Goal: Task Accomplishment & Management: Use online tool/utility

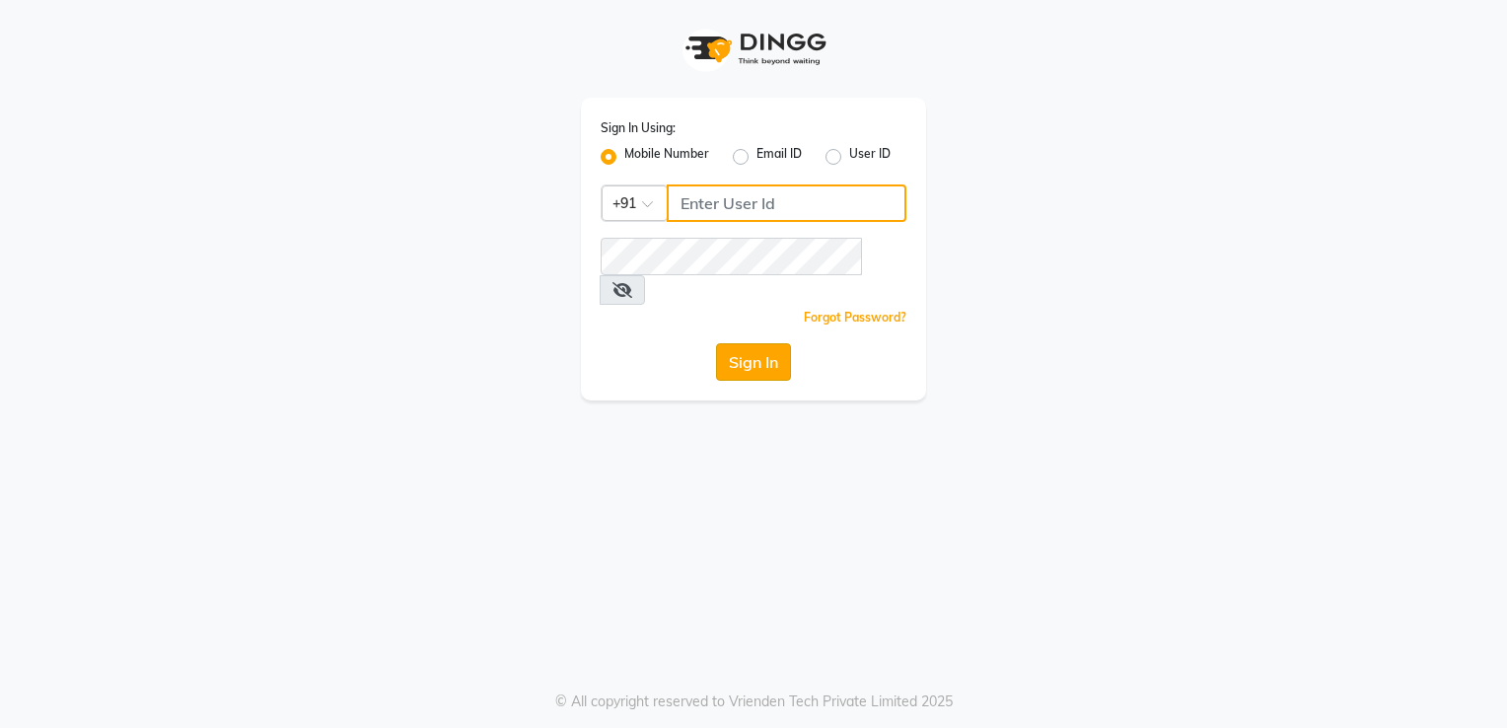
type input "9890515197"
click at [758, 343] on button "Sign In" at bounding box center [753, 361] width 75 height 37
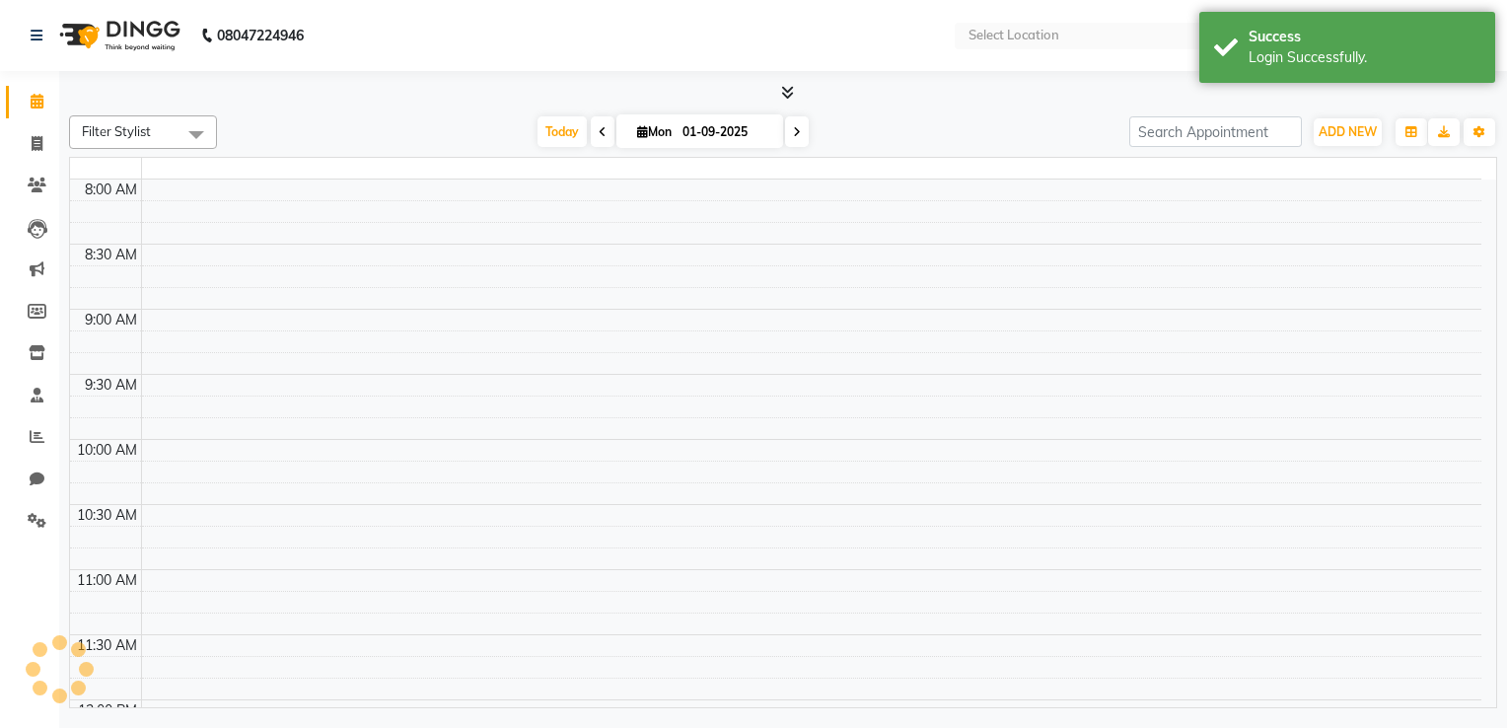
select select "en"
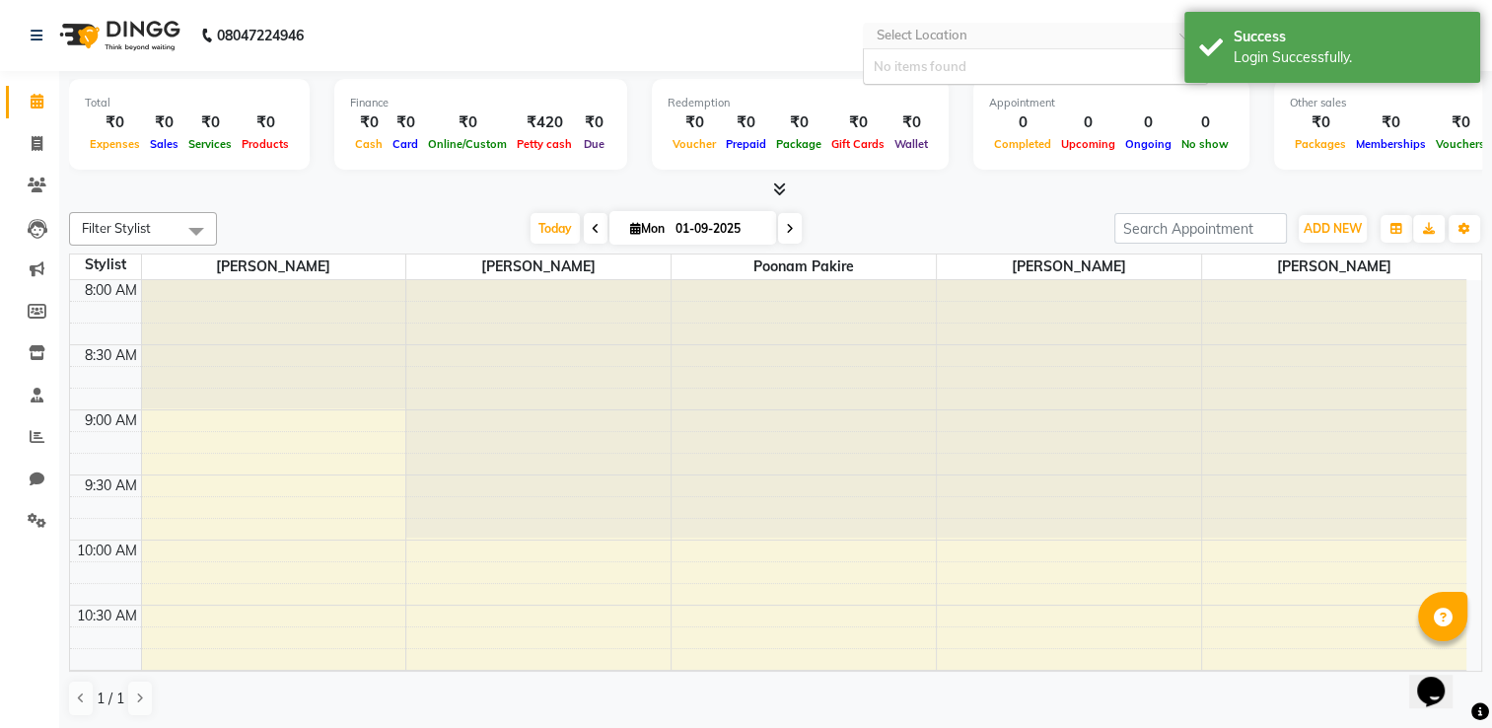
click at [955, 38] on input "text" at bounding box center [1016, 38] width 286 height 20
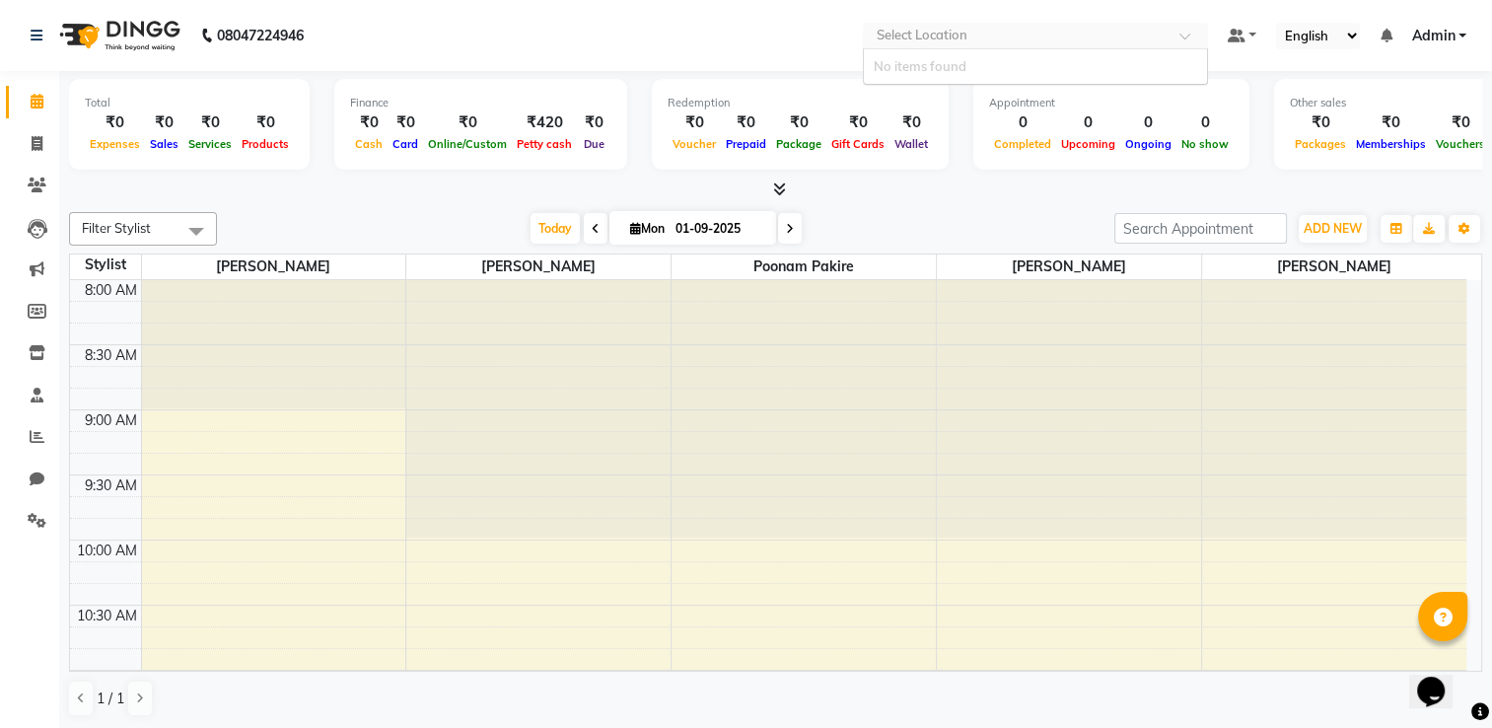
click at [955, 38] on input "text" at bounding box center [1016, 38] width 286 height 20
click at [798, 61] on nav "08047224946 Select Location Default Panel My Panel English ENGLISH Español العر…" at bounding box center [746, 35] width 1492 height 71
click at [1183, 33] on span at bounding box center [1192, 42] width 25 height 20
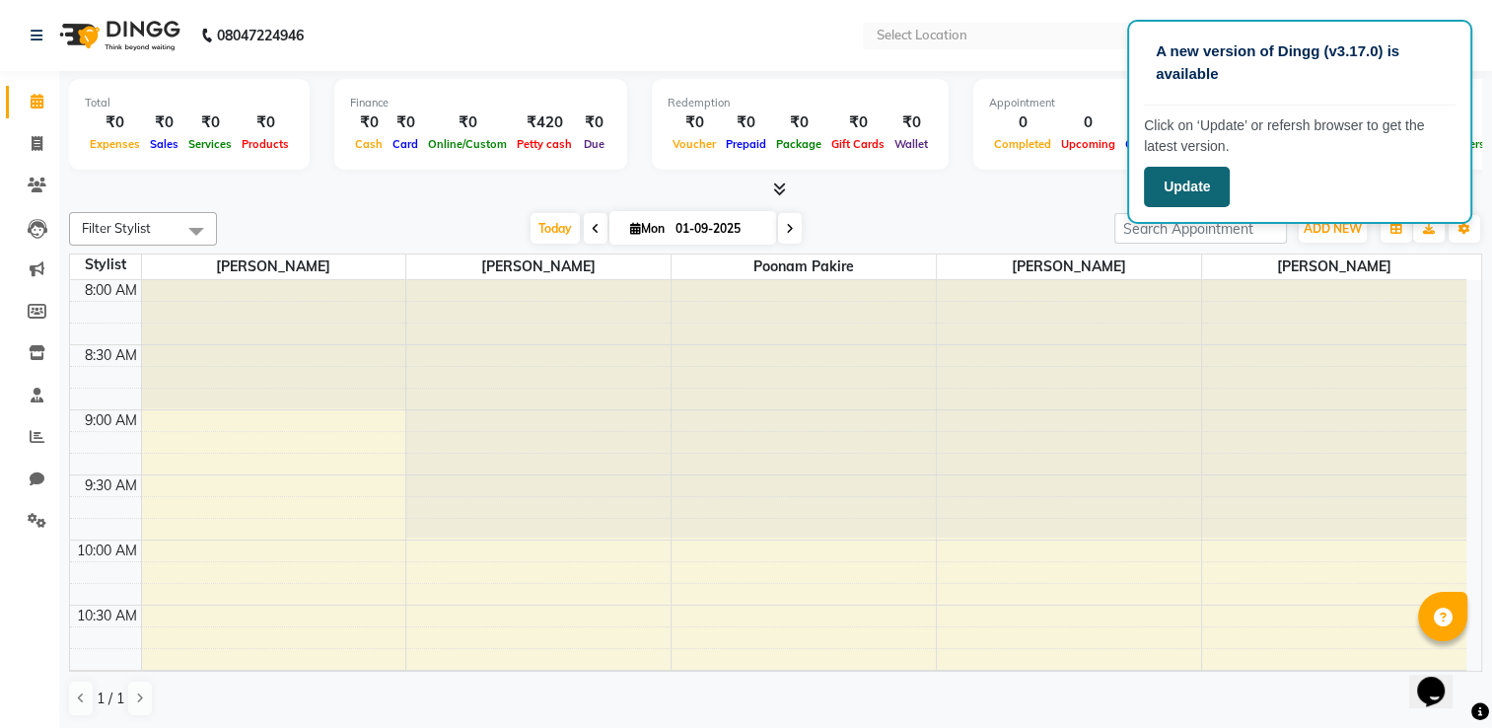
click at [1203, 181] on button "Update" at bounding box center [1187, 187] width 86 height 40
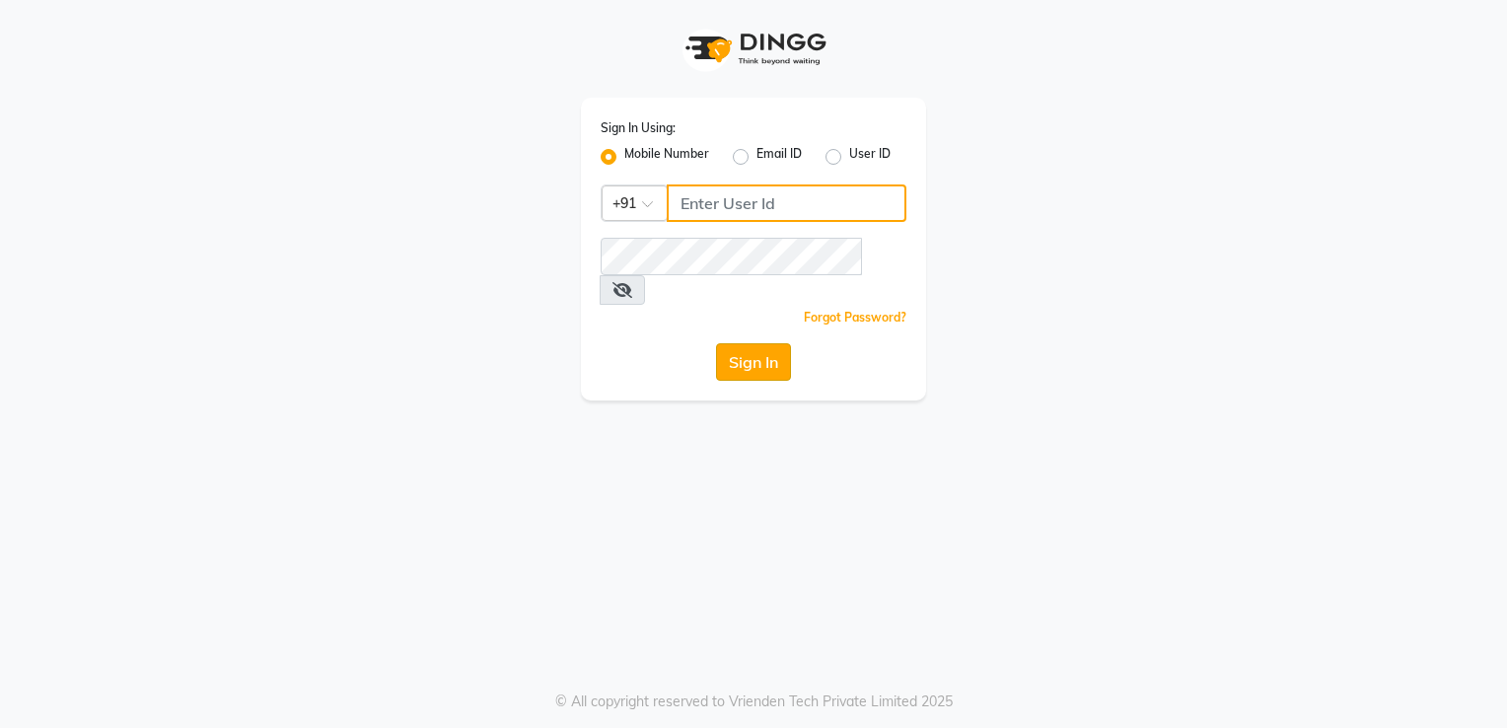
type input "9890515197"
click at [759, 345] on button "Sign In" at bounding box center [753, 361] width 75 height 37
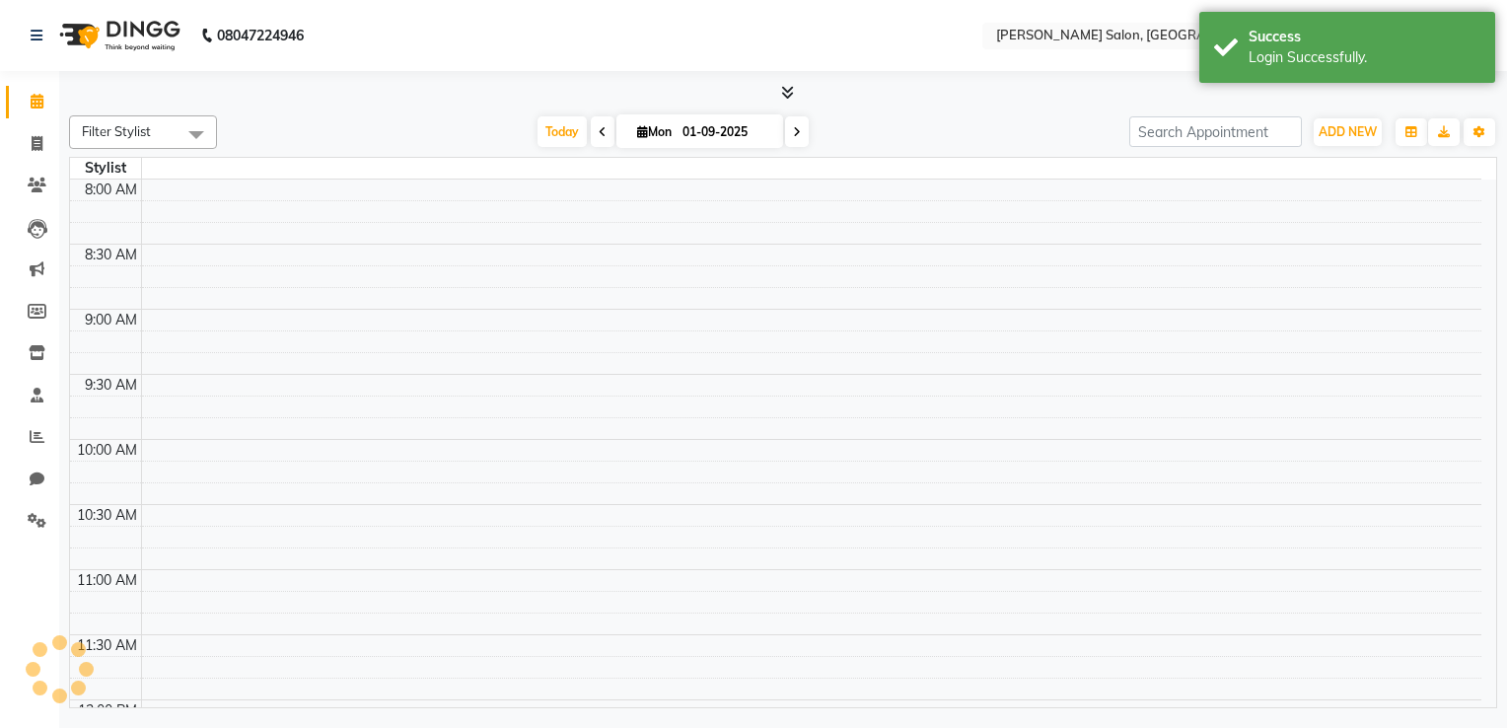
select select "en"
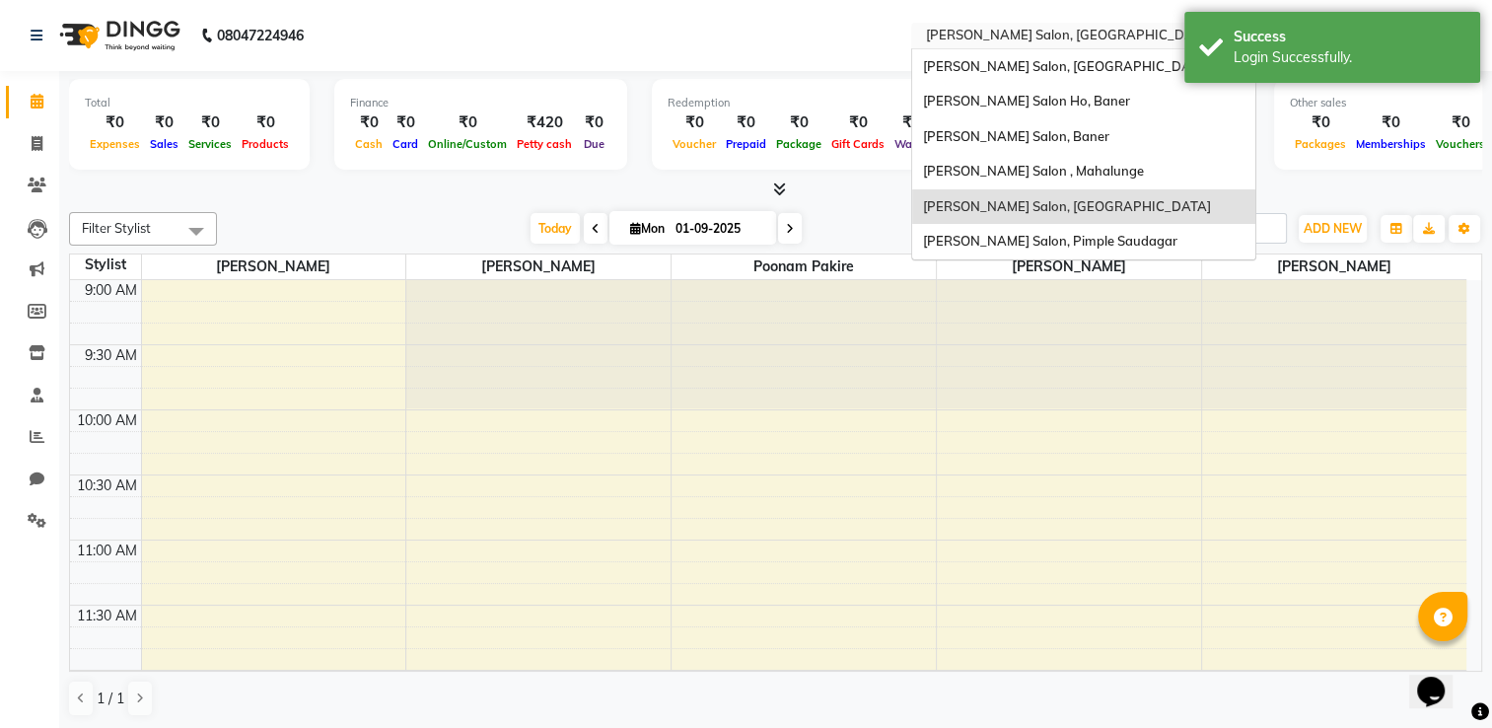
click at [1093, 34] on input "text" at bounding box center [1064, 38] width 286 height 20
click at [1063, 70] on span "[PERSON_NAME] Salon, [GEOGRAPHIC_DATA]" at bounding box center [1066, 66] width 288 height 16
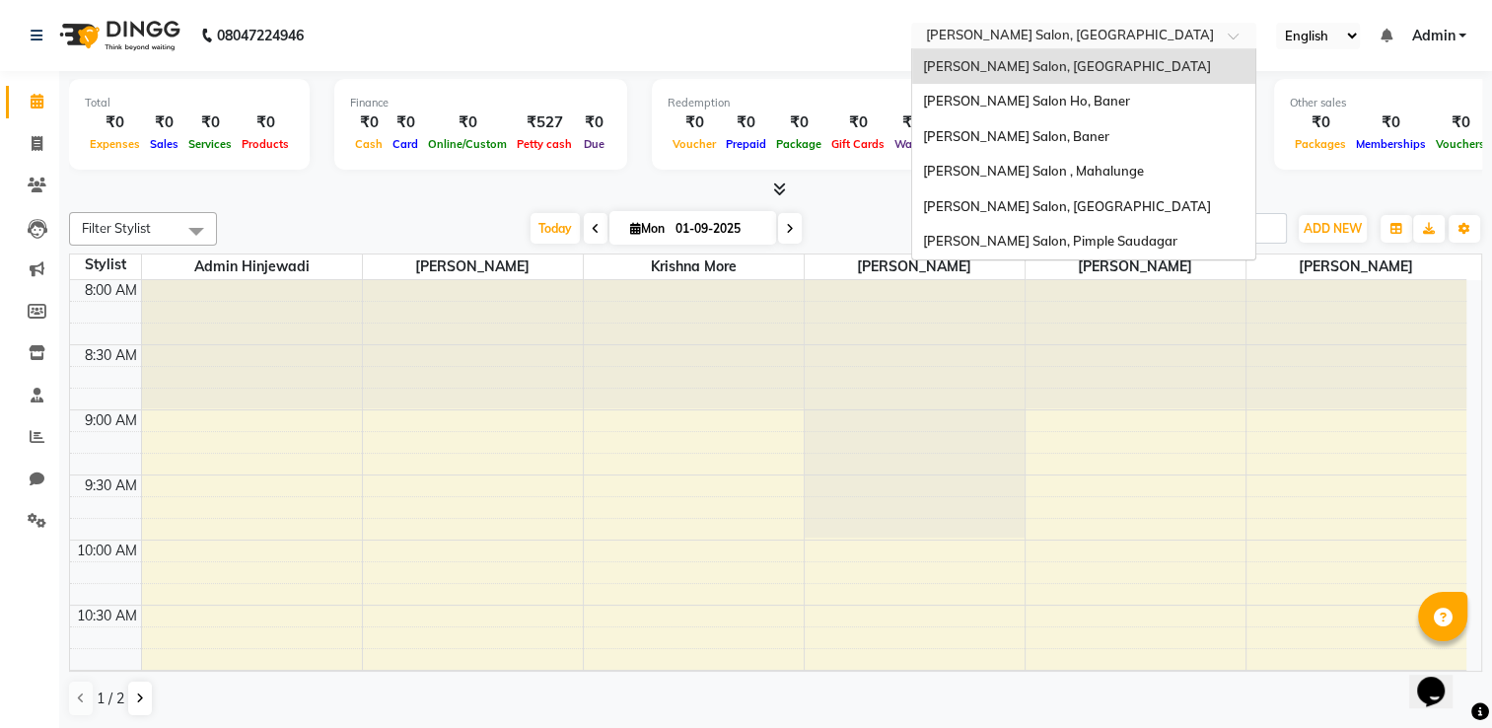
click at [1065, 43] on input "text" at bounding box center [1064, 38] width 286 height 20
click at [1019, 251] on div "Varad Salon, Pimple Saudagar" at bounding box center [1083, 242] width 343 height 36
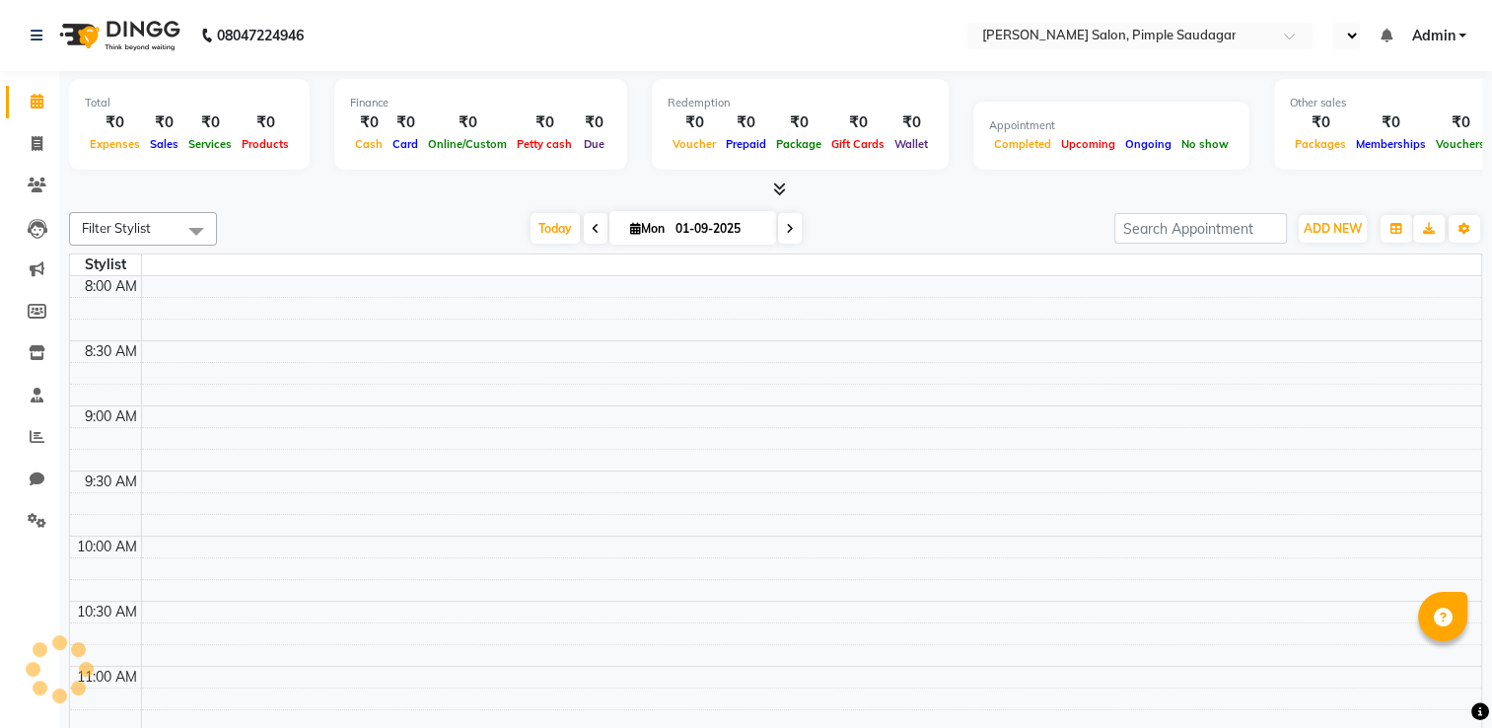
select select "en"
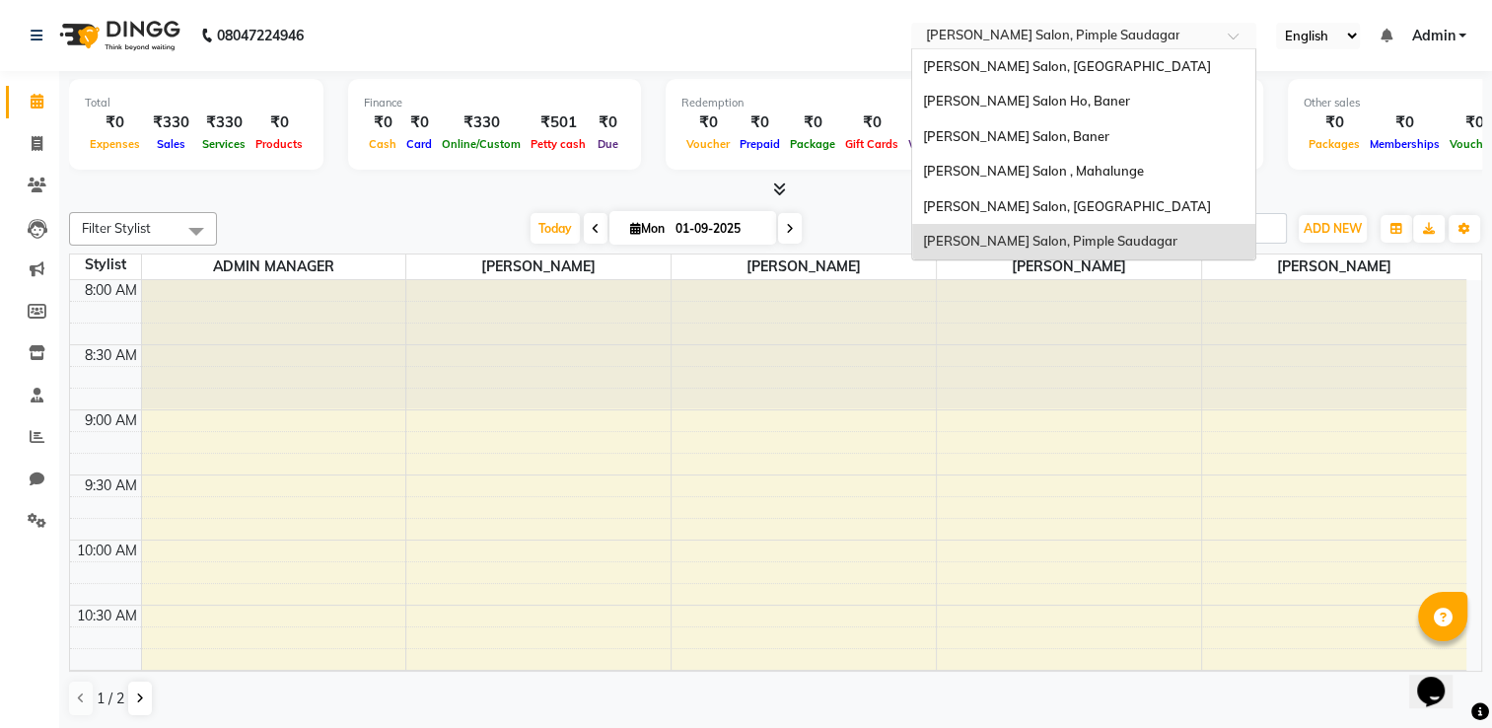
click at [1066, 28] on input "text" at bounding box center [1064, 38] width 286 height 20
click at [994, 200] on span "Varad Salon, Aundh" at bounding box center [1066, 206] width 288 height 16
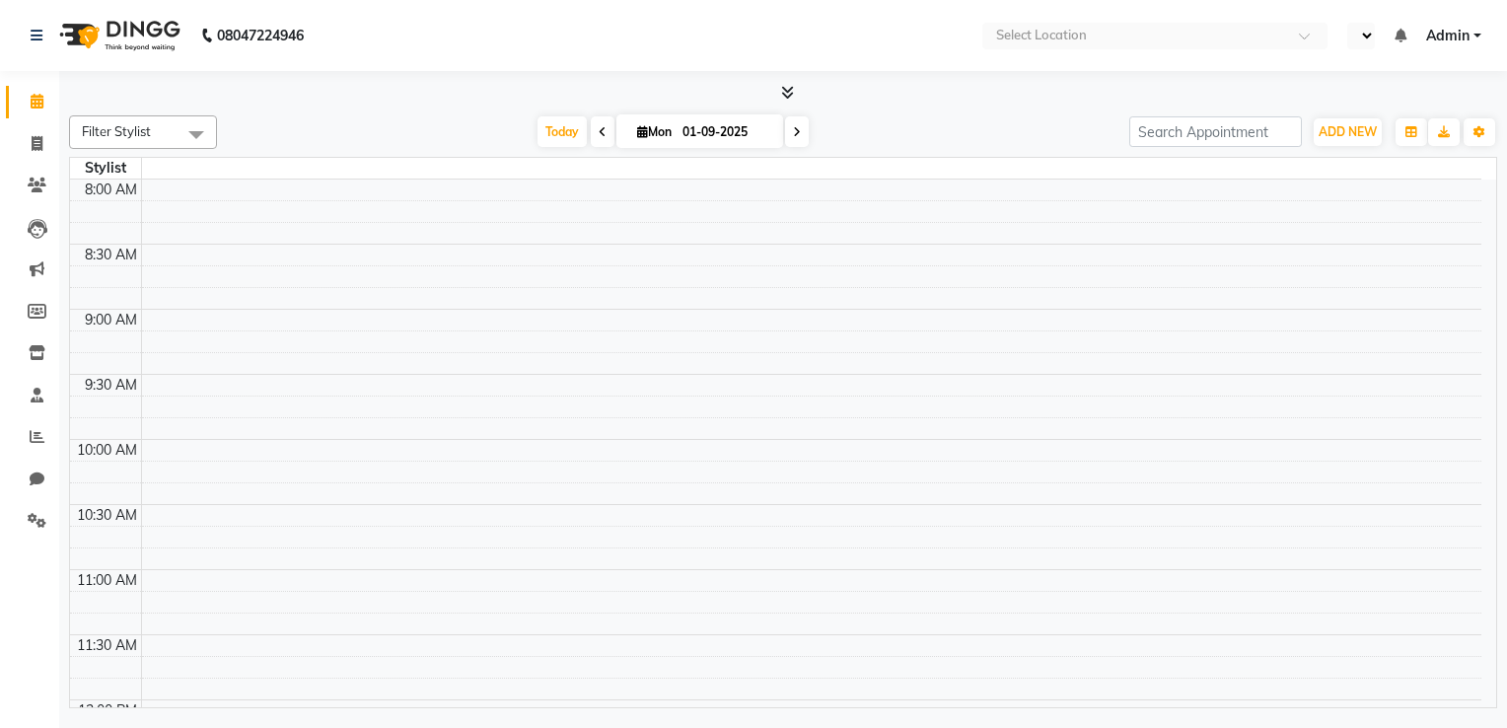
select select "en"
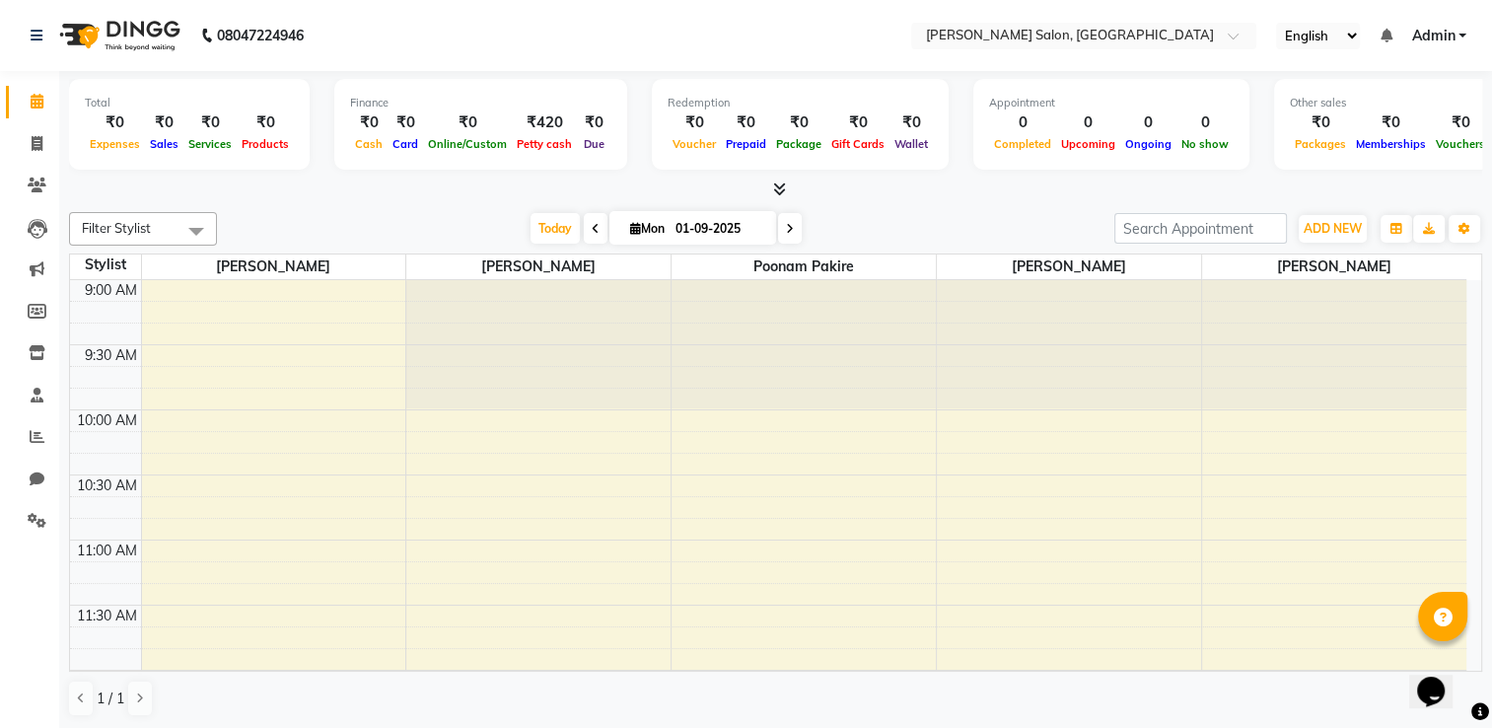
click at [1050, 49] on nav "08047224946 Select Location × Varad Salon, Aundh English ENGLISH Español العربي…" at bounding box center [746, 35] width 1492 height 71
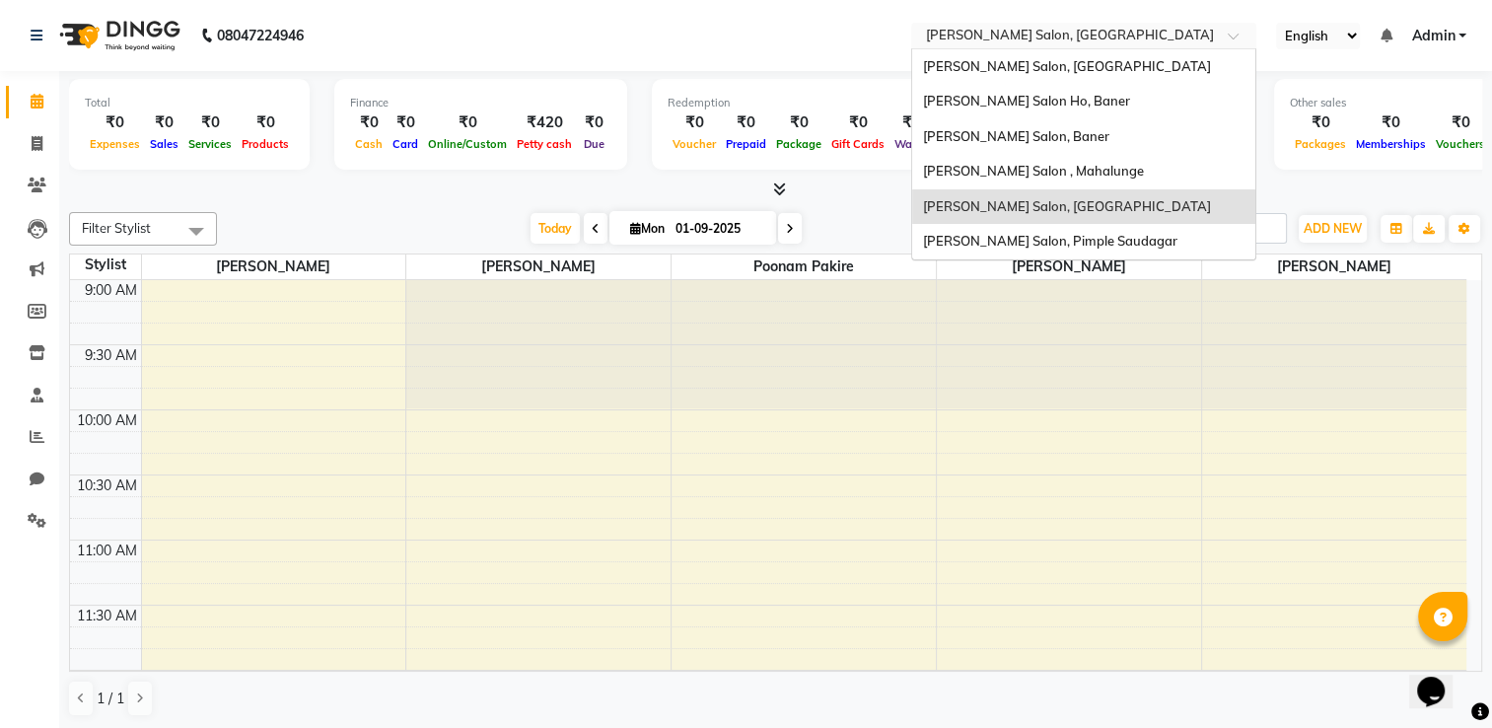
click at [1062, 42] on input "text" at bounding box center [1064, 38] width 286 height 20
click at [1028, 176] on span "[PERSON_NAME] Salon , Mahalunge" at bounding box center [1032, 171] width 221 height 16
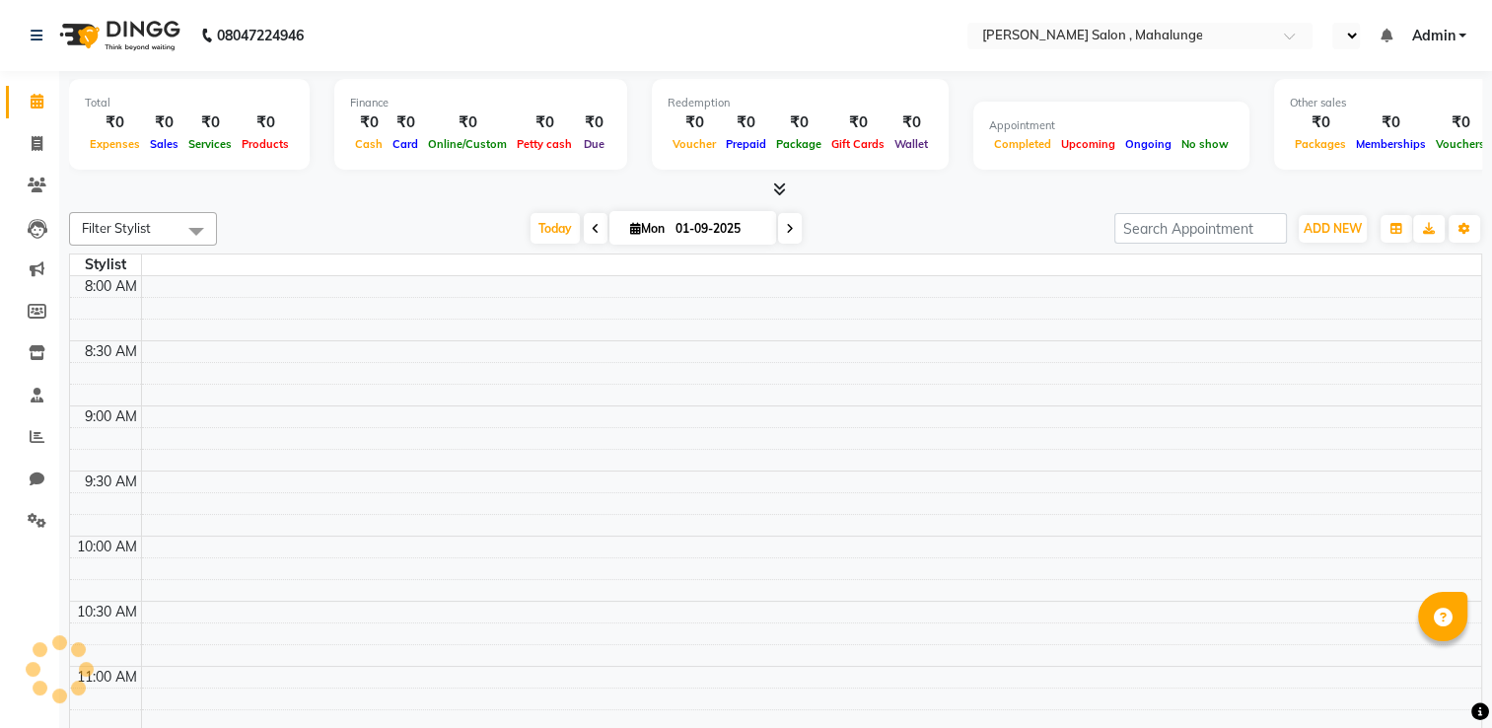
select select "en"
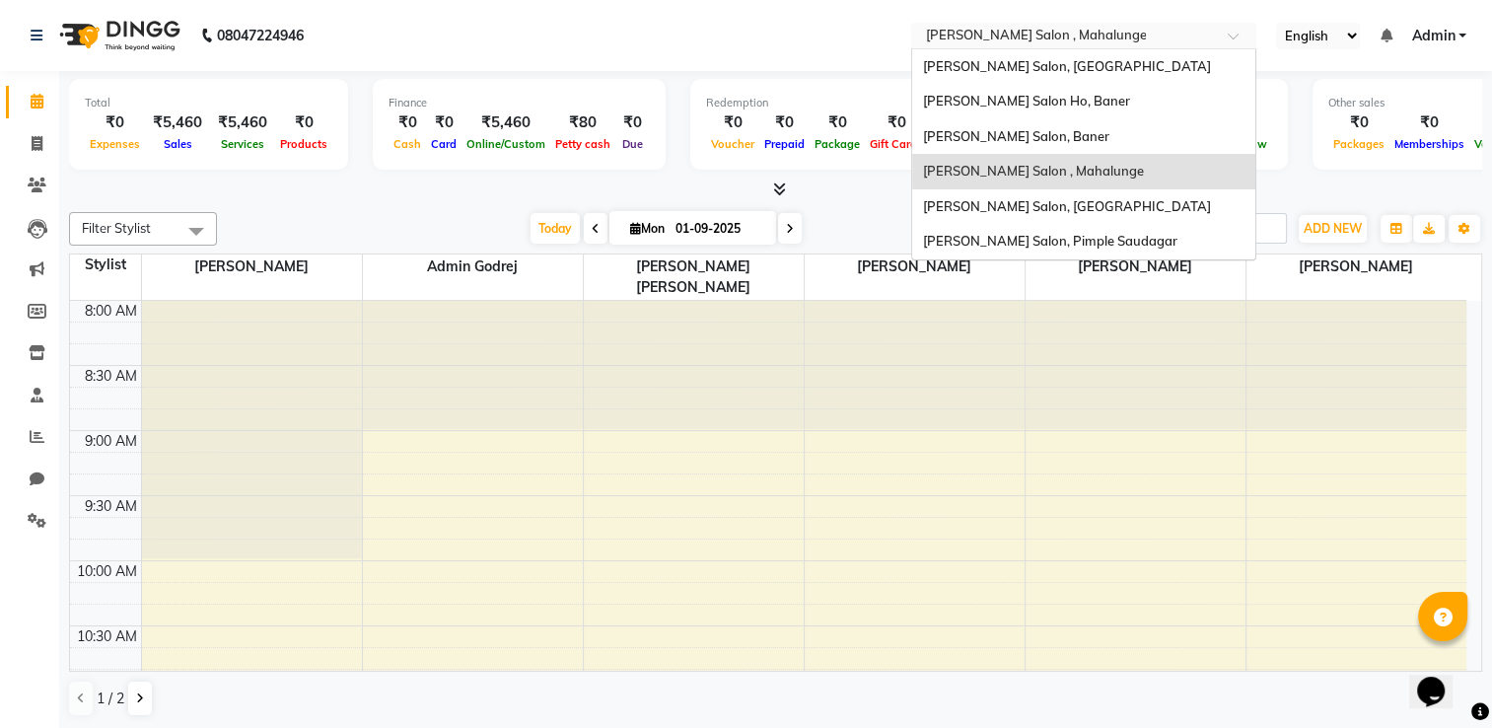
click at [1074, 47] on ng-select "Select Location × Varad Salon , Mahalunge Varad Salon, Hinjewadi Varad Salon Ho…" at bounding box center [1083, 36] width 345 height 27
click at [1033, 128] on span "[PERSON_NAME] Salon, Baner" at bounding box center [1015, 136] width 186 height 16
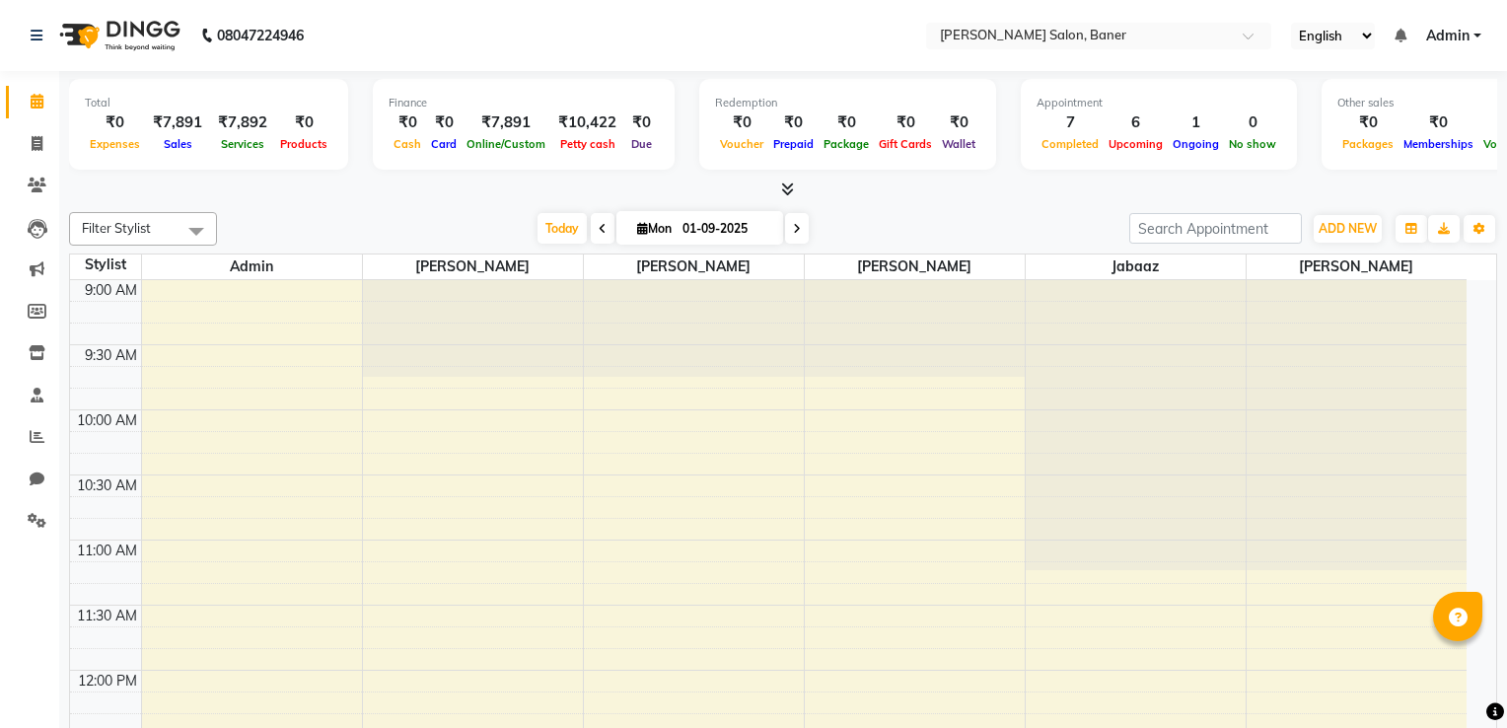
select select "en"
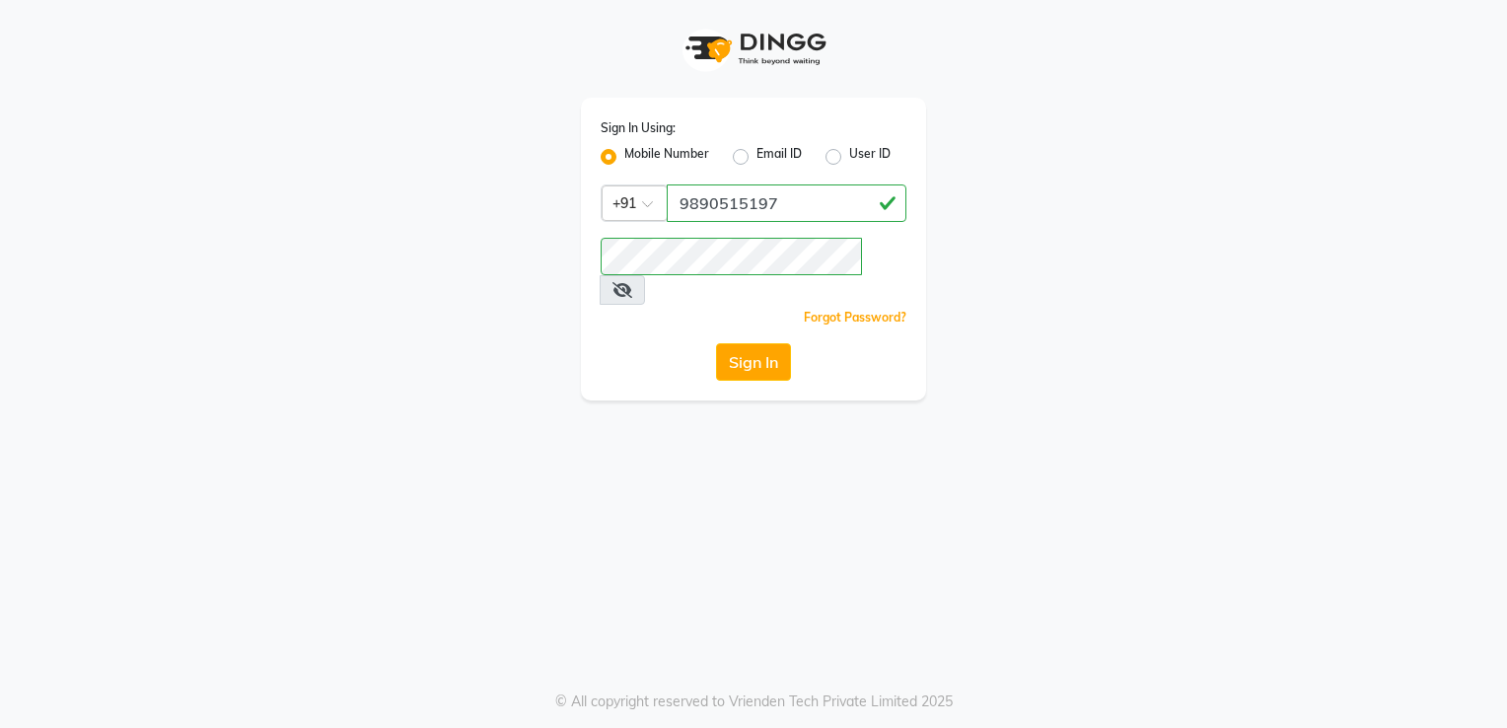
click at [754, 345] on button "Sign In" at bounding box center [753, 361] width 75 height 37
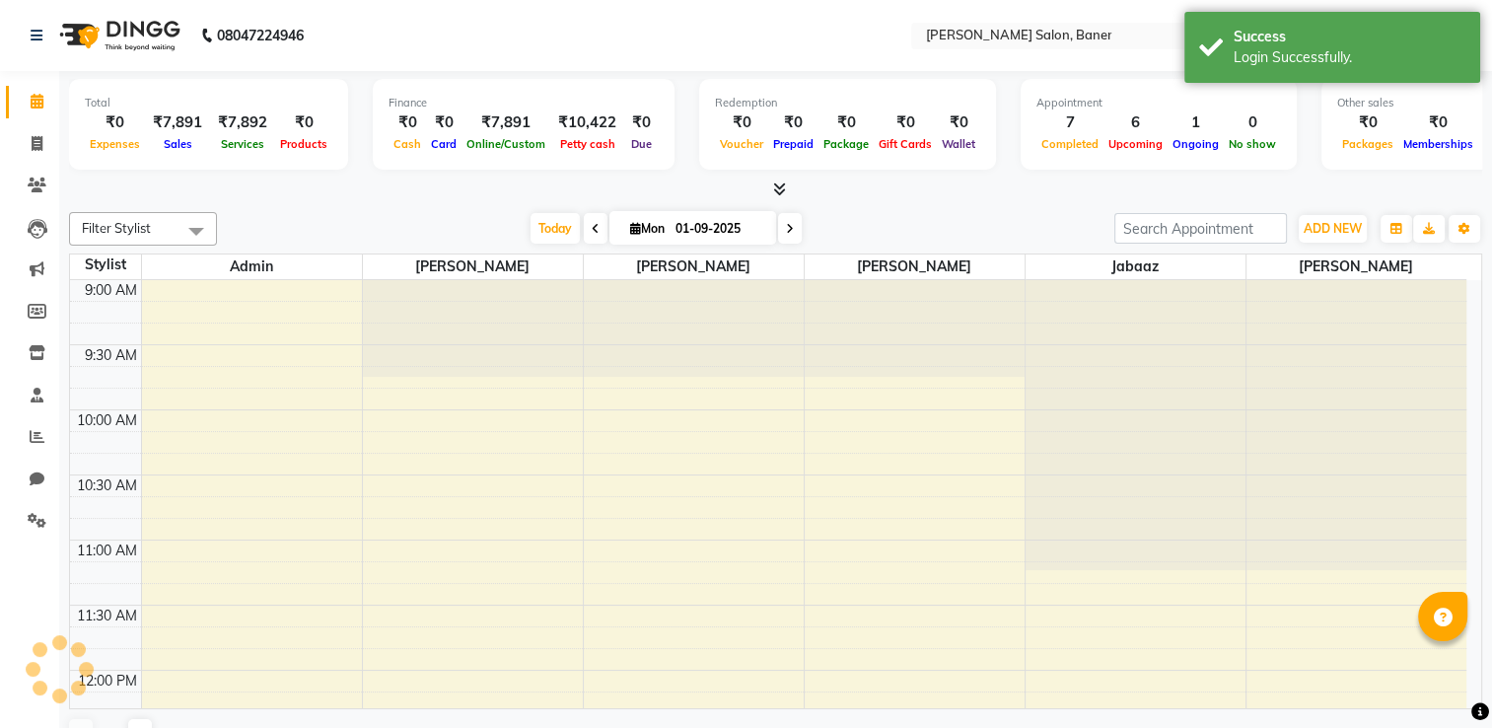
select select "en"
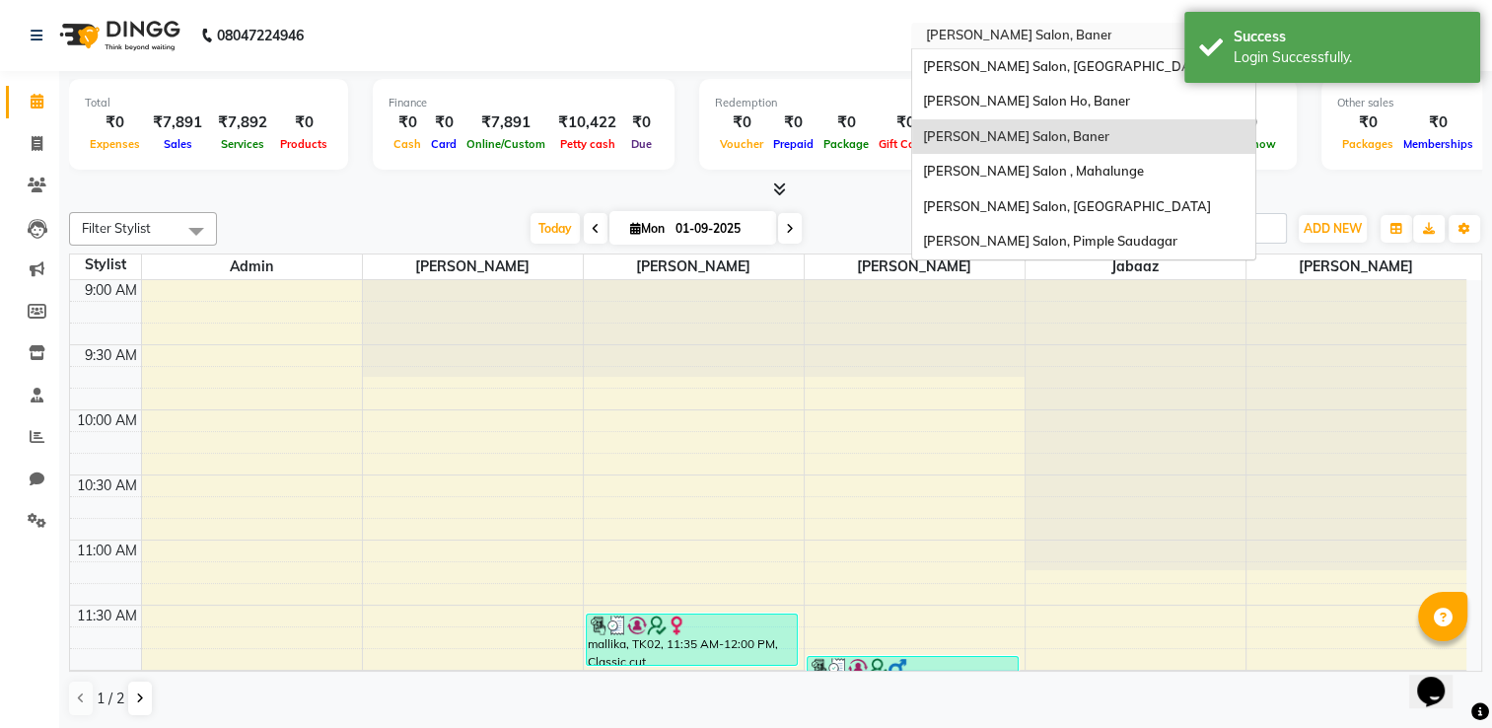
click at [998, 34] on input "text" at bounding box center [1064, 38] width 286 height 20
click at [1034, 165] on span "[PERSON_NAME] Salon , Mahalunge" at bounding box center [1032, 171] width 221 height 16
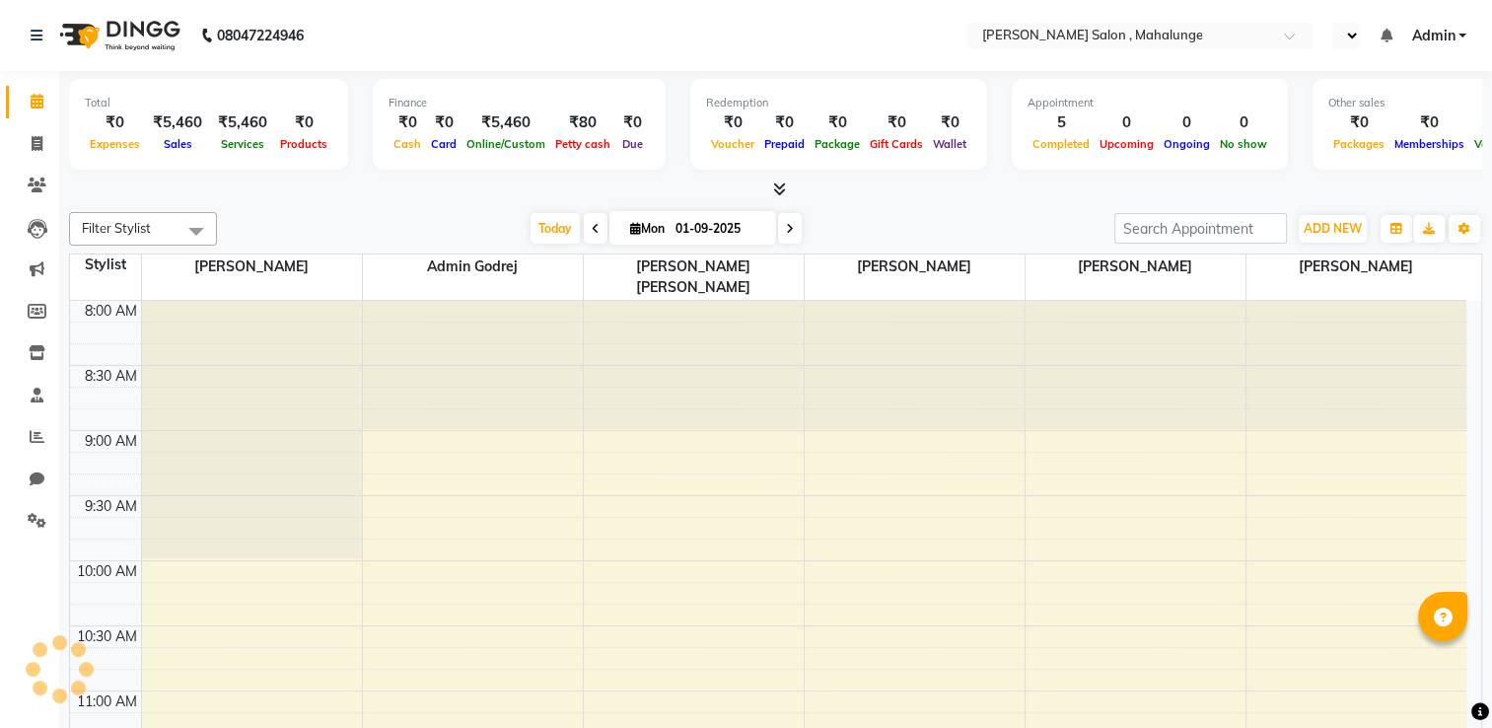
scroll to position [1033, 0]
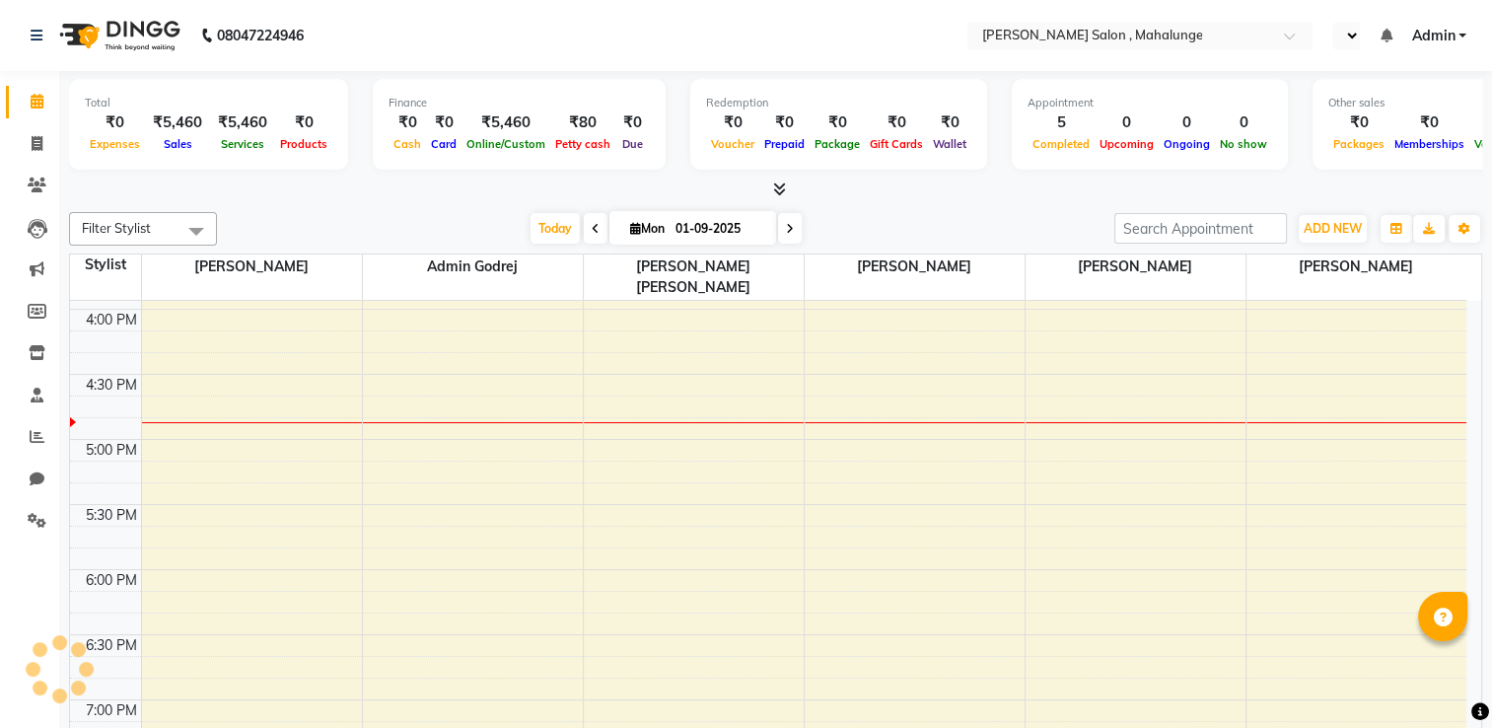
select select "en"
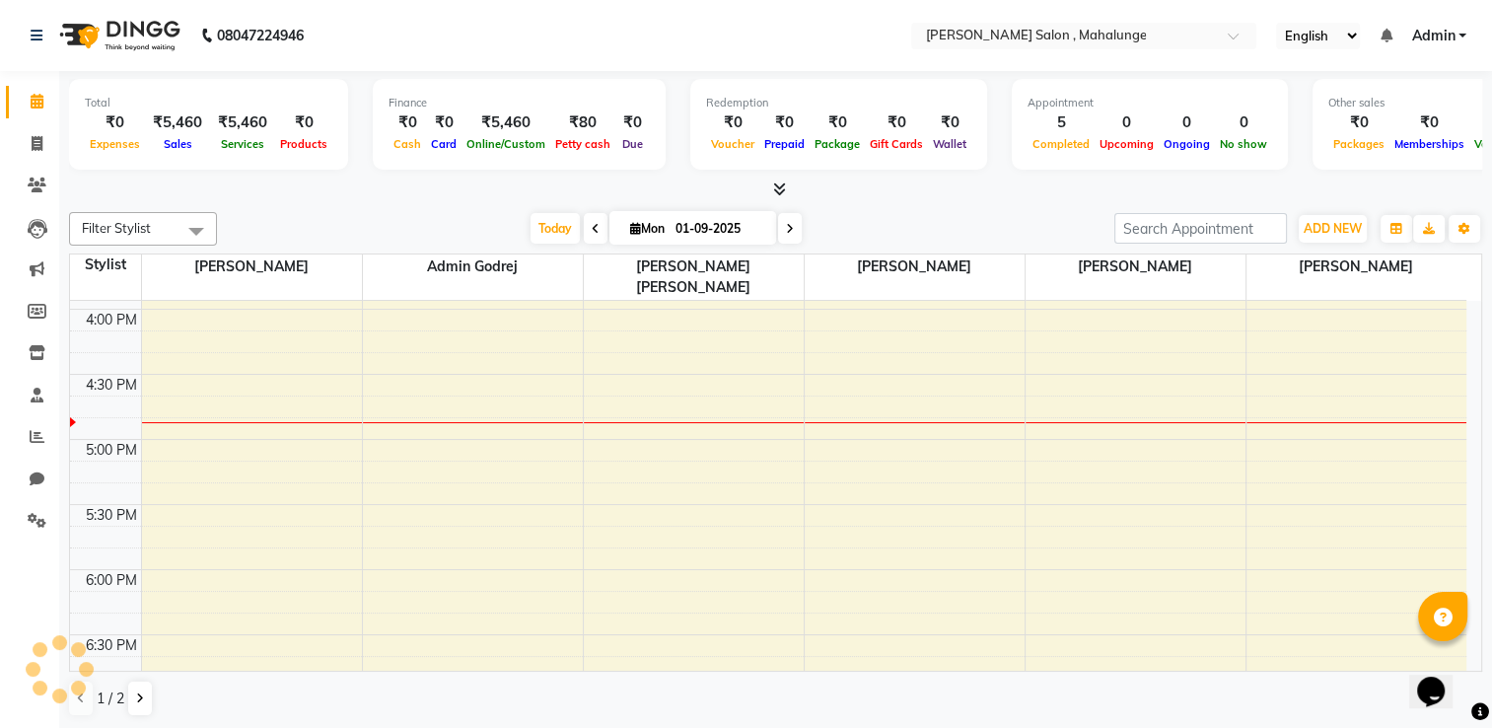
scroll to position [0, 0]
click at [38, 432] on icon at bounding box center [37, 436] width 15 height 15
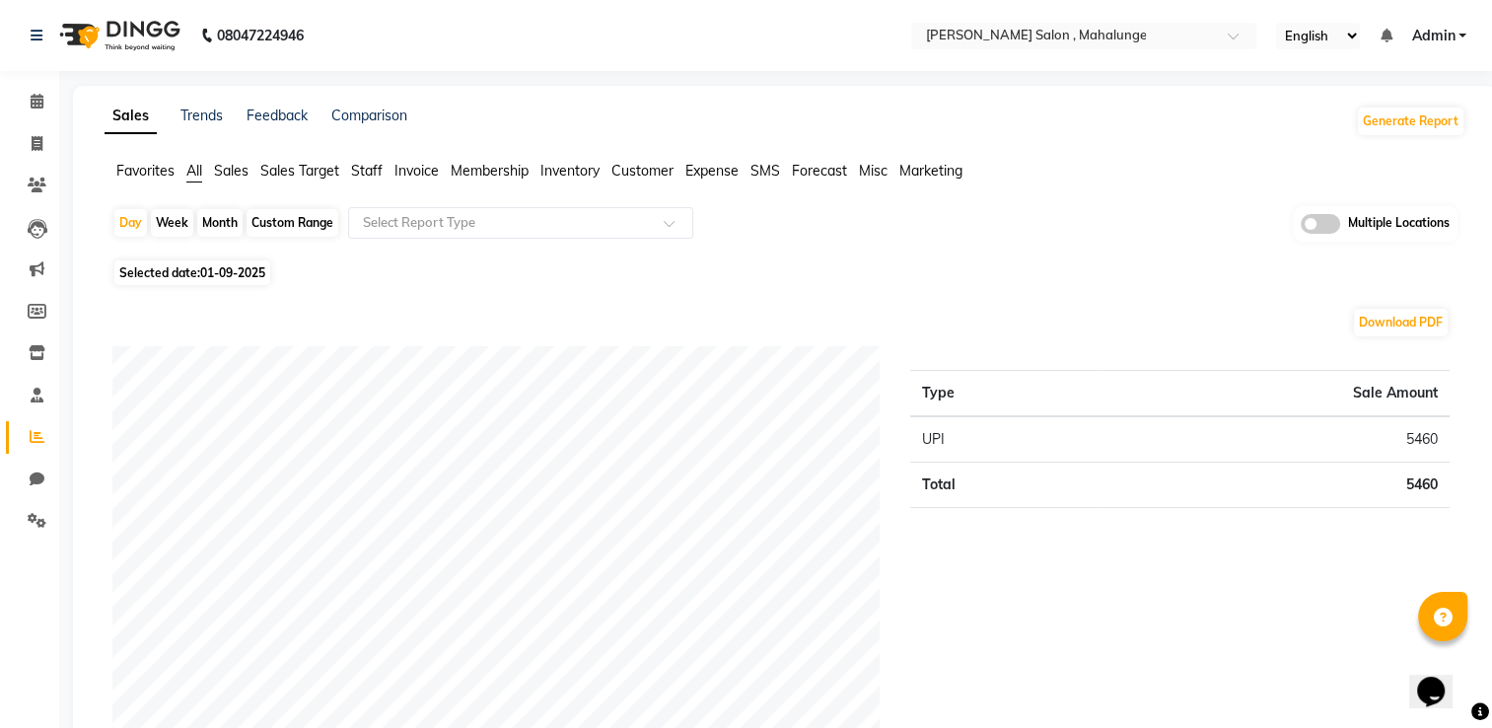
click at [228, 219] on div "Month" at bounding box center [219, 223] width 45 height 28
select select "9"
select select "2025"
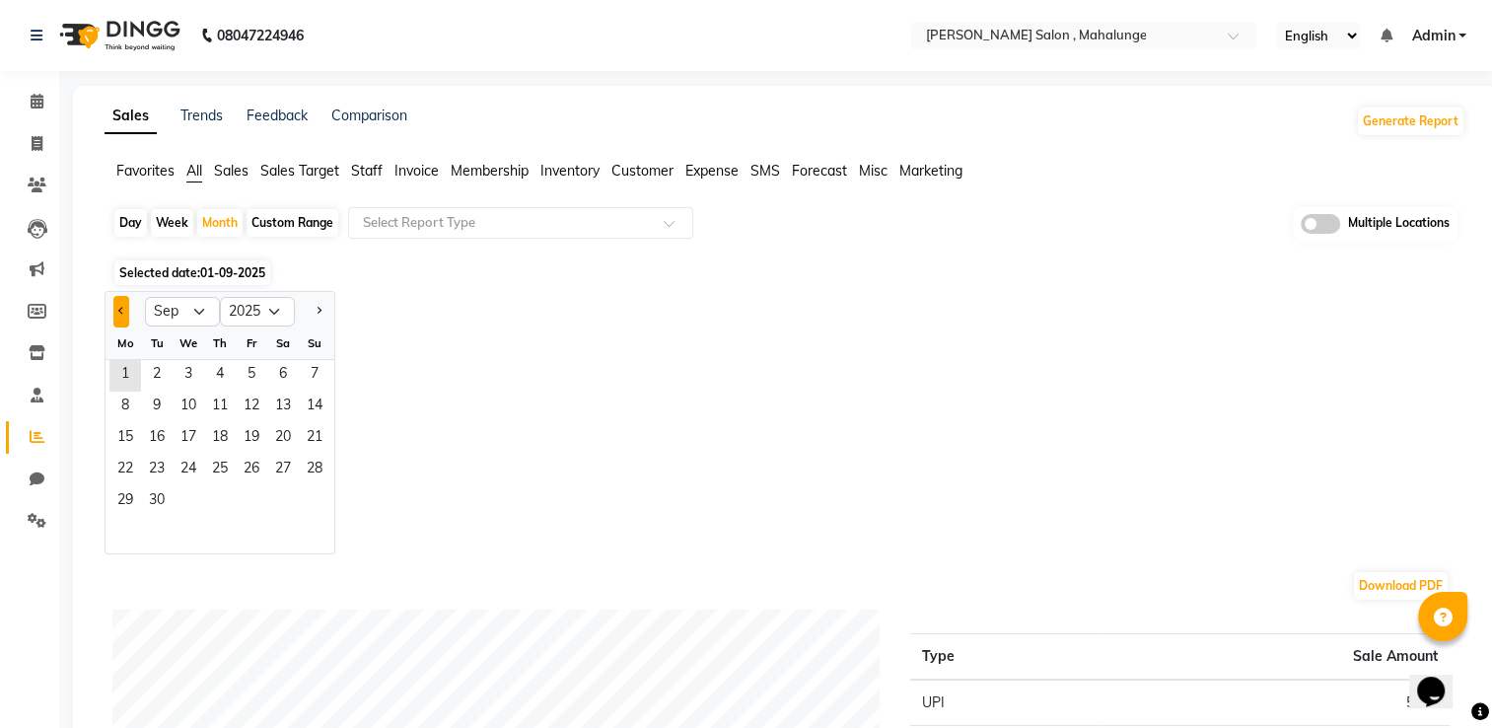
click at [125, 313] on button "Previous month" at bounding box center [121, 312] width 16 height 32
select select "8"
click at [268, 423] on span "16" at bounding box center [283, 439] width 32 height 32
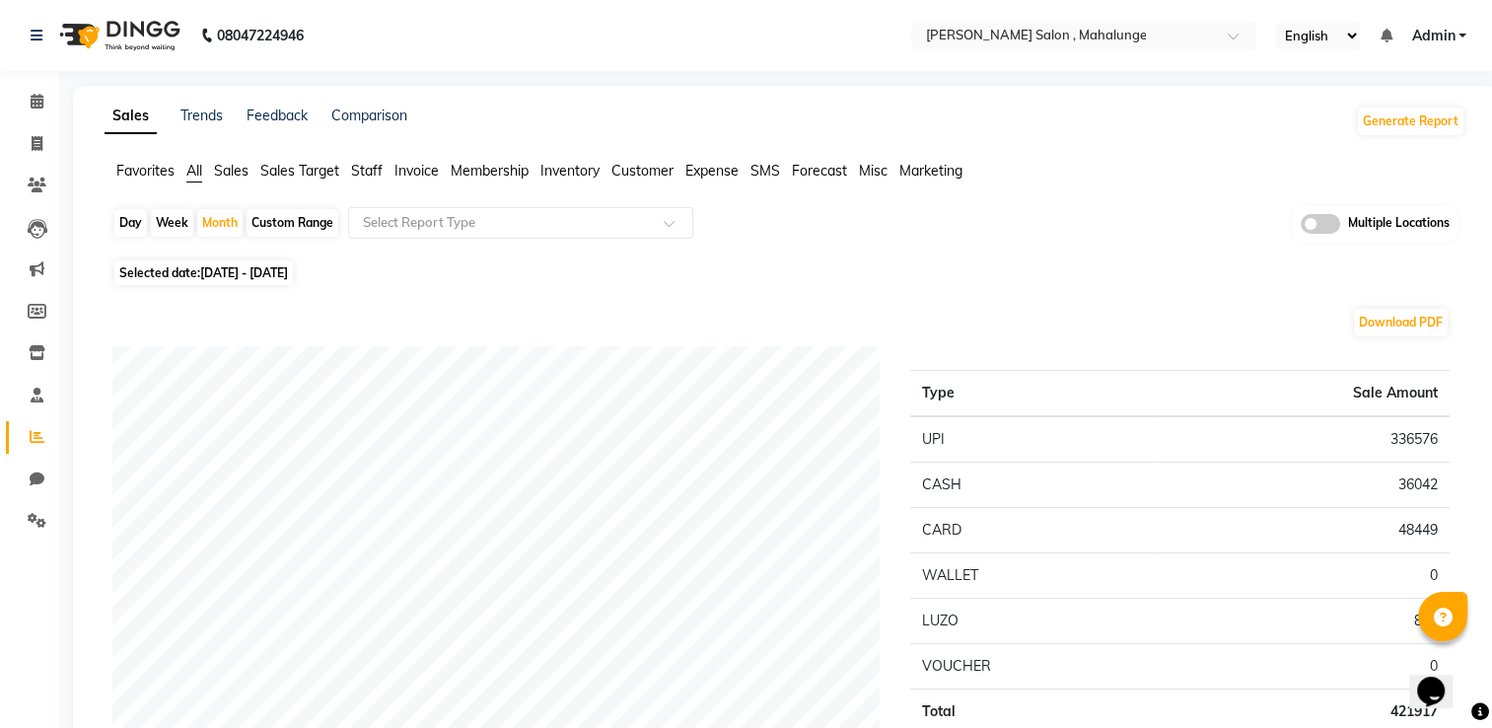
click at [400, 238] on div "Day Week Month Custom Range Select Report Type Multiple Locations" at bounding box center [784, 230] width 1345 height 48
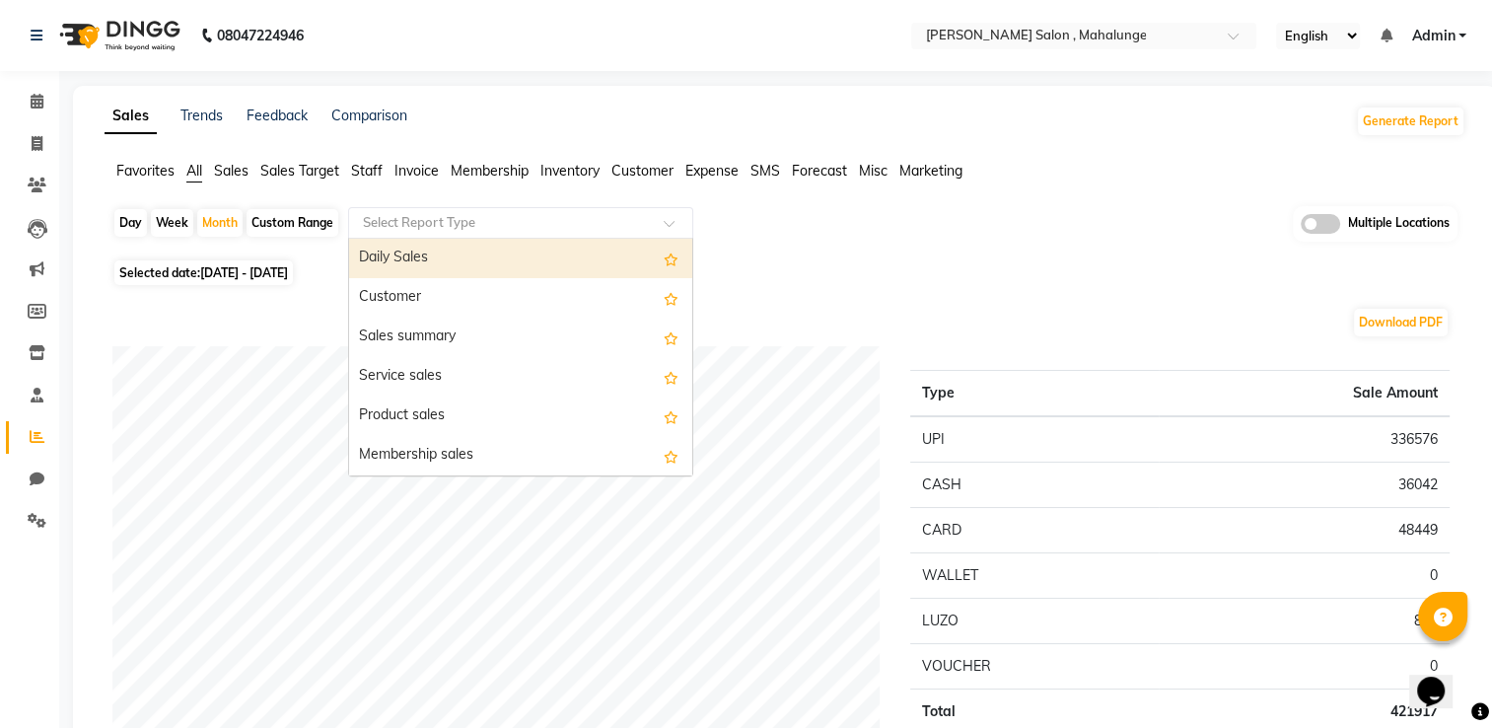
click at [406, 226] on input "text" at bounding box center [501, 223] width 284 height 20
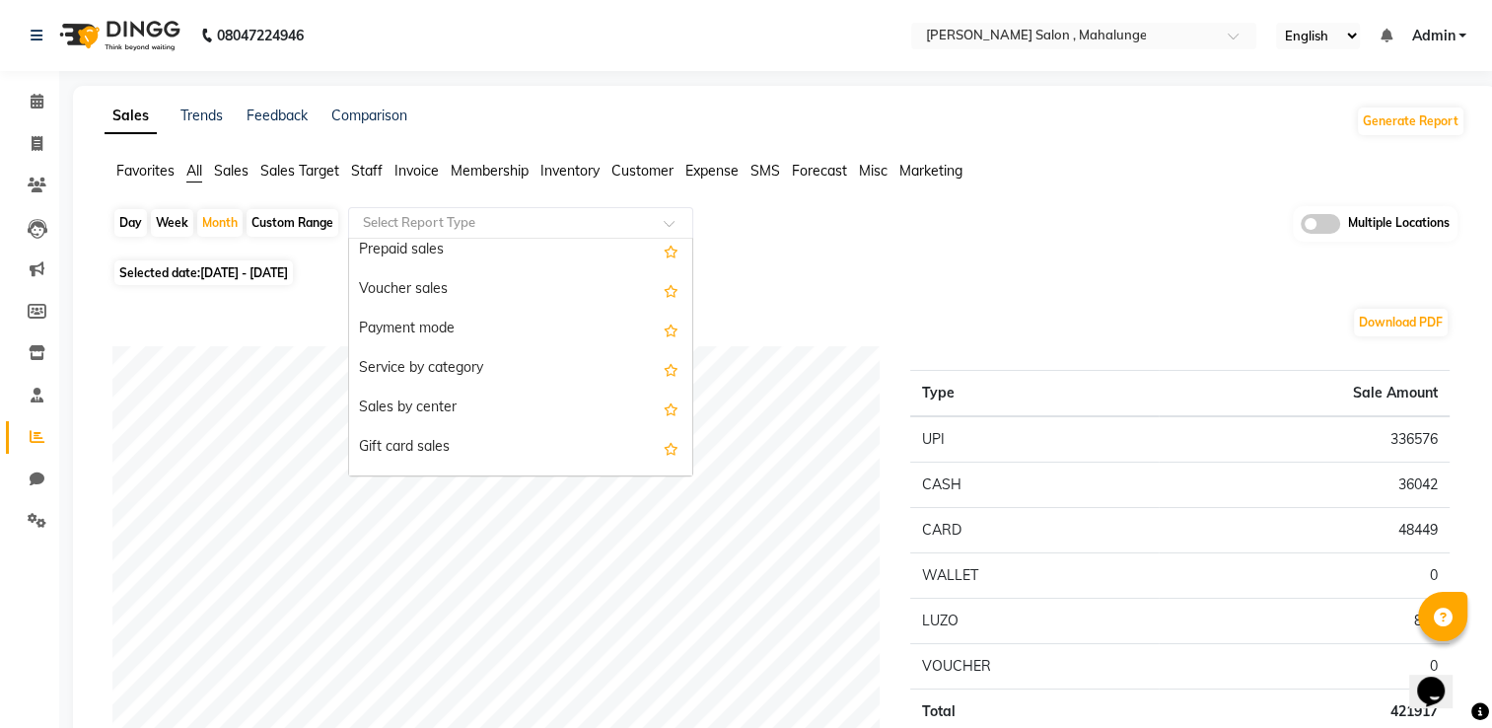
scroll to position [280, 0]
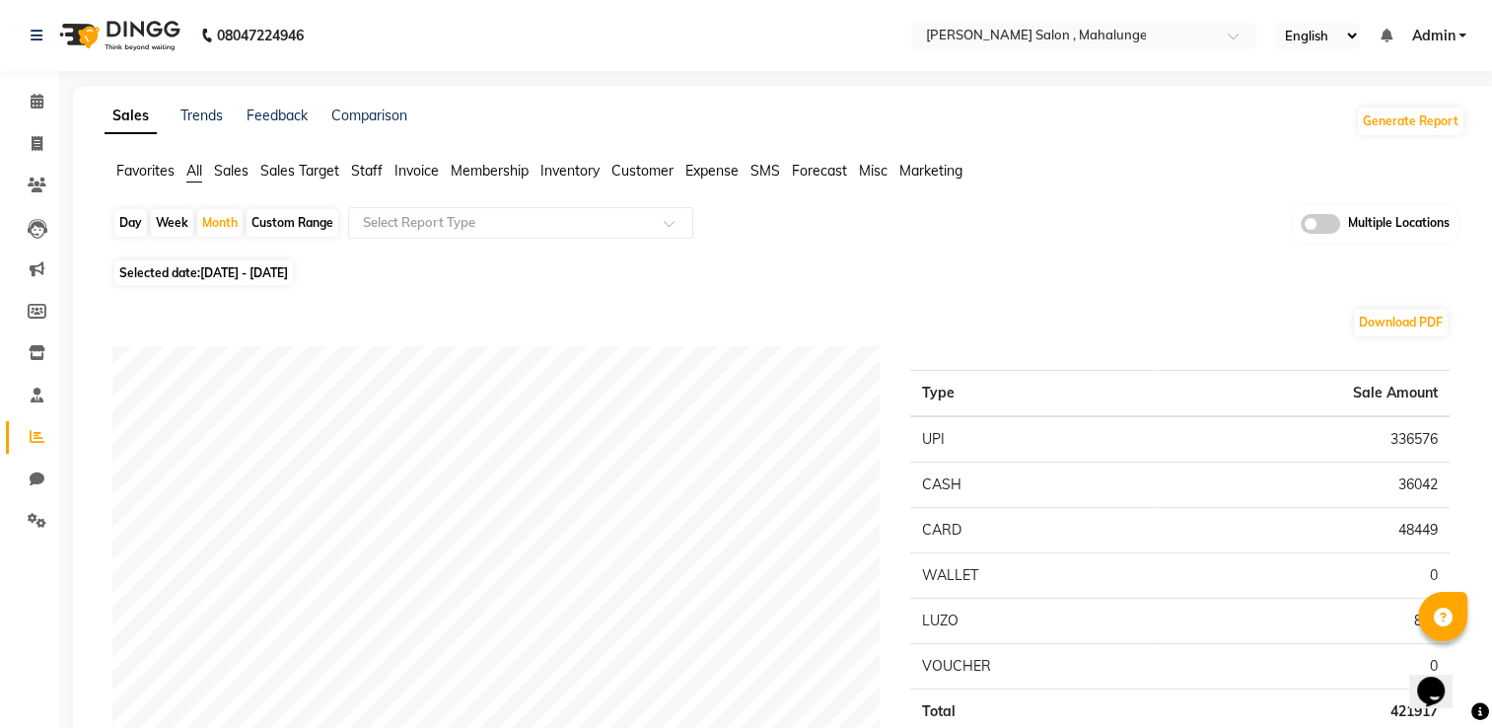
click at [930, 357] on div "Type Sale Amount UPI 336576 CASH 36042 CARD 48449 WALLET 0 LUZO 850 VOUCHER 0 T…" at bounding box center [1181, 567] width 570 height 442
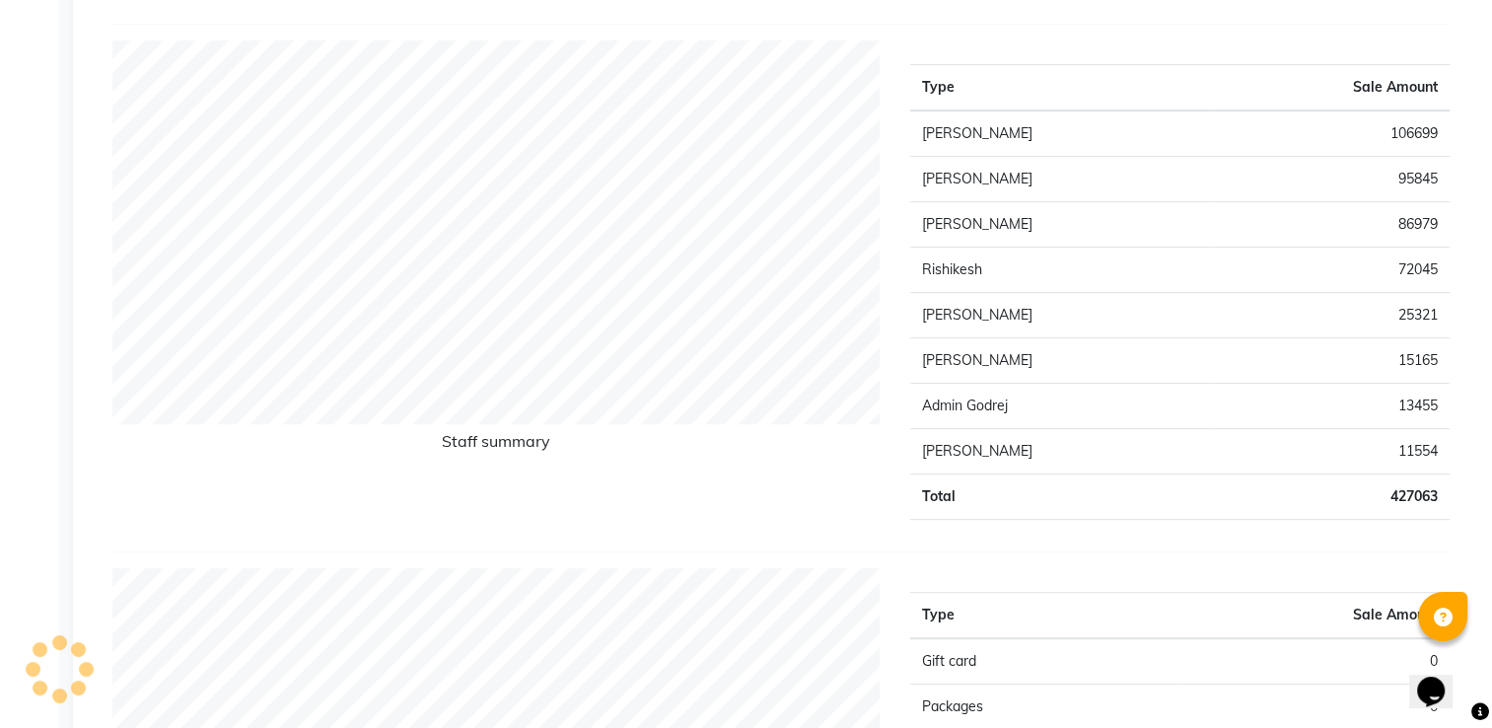
scroll to position [0, 0]
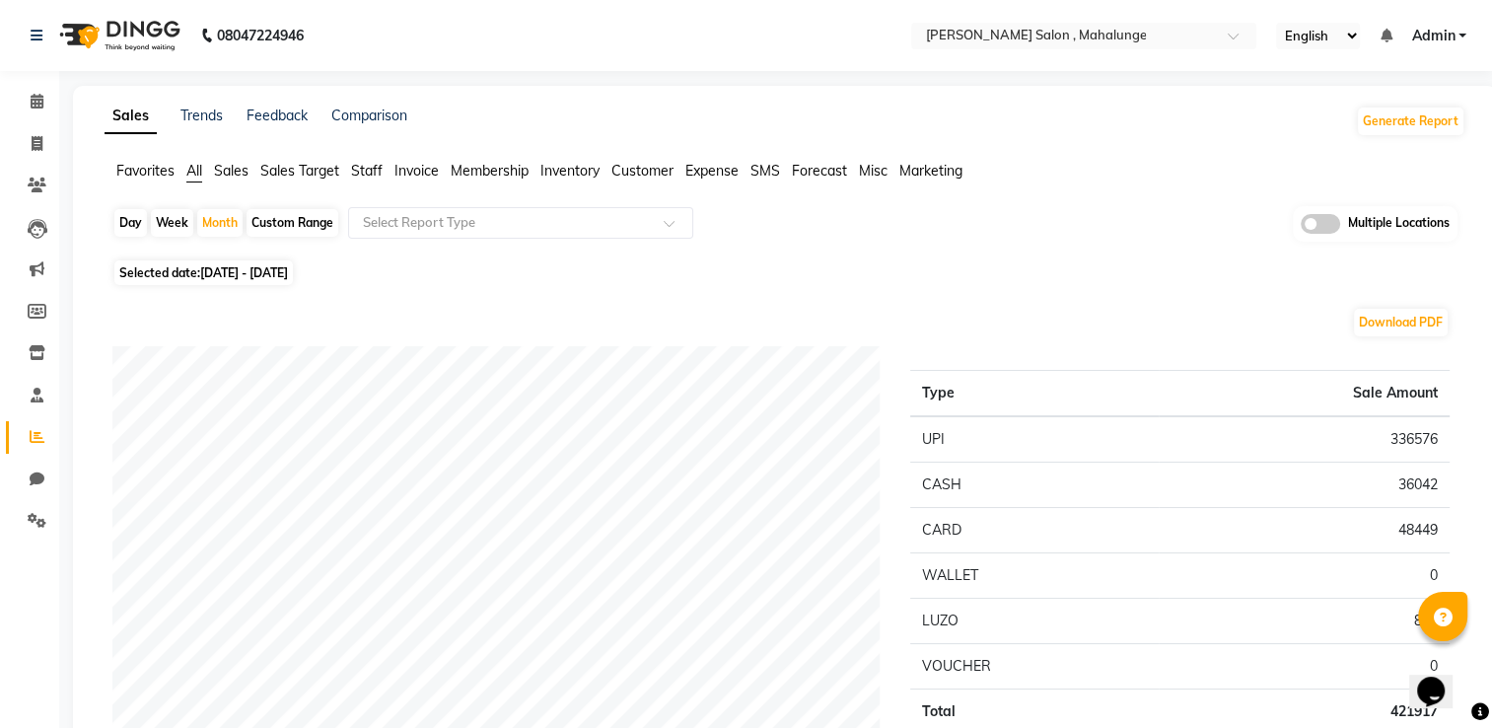
click at [1072, 353] on div "Type Sale Amount UPI 336576 CASH 36042 CARD 48449 WALLET 0 LUZO 850 VOUCHER 0 T…" at bounding box center [1181, 567] width 570 height 442
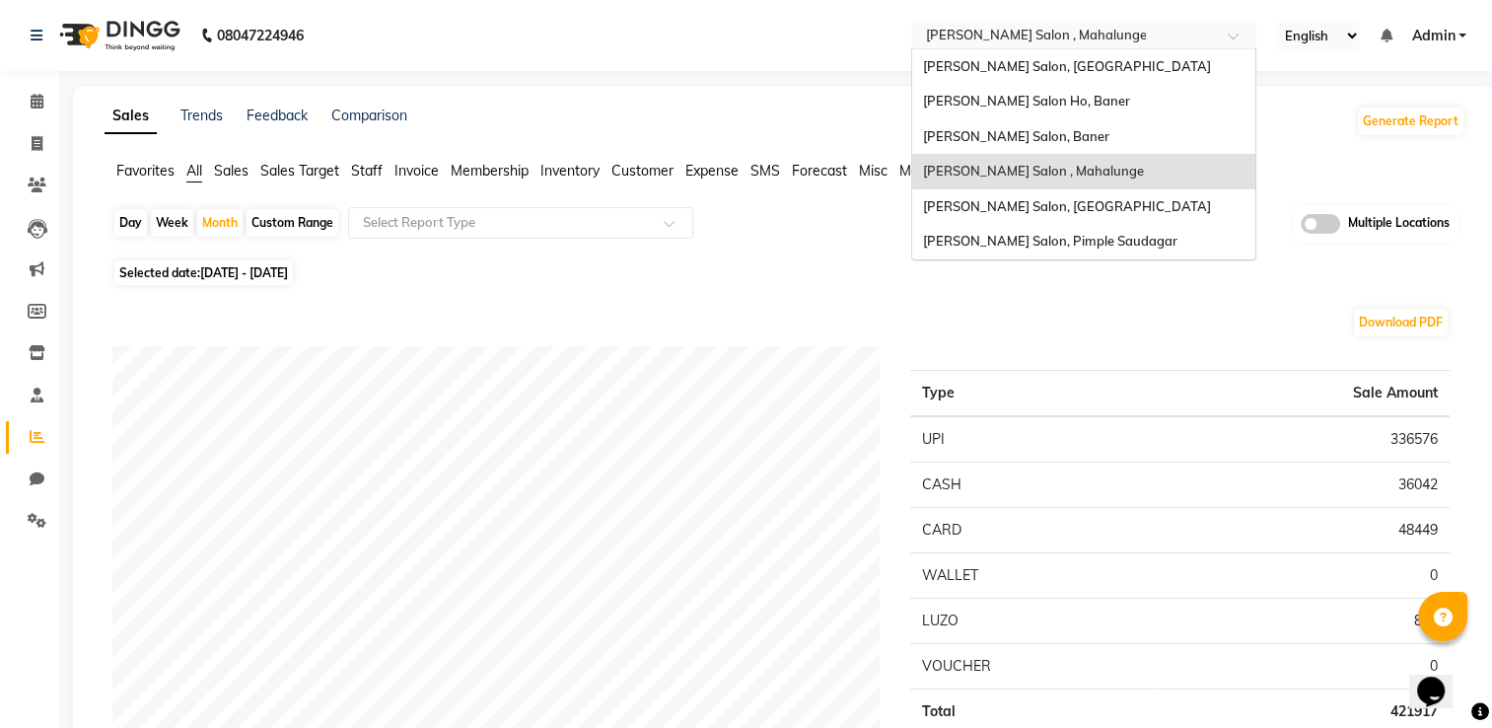
click at [1173, 37] on input "text" at bounding box center [1064, 38] width 286 height 20
click at [1007, 139] on span "[PERSON_NAME] Salon, Baner" at bounding box center [1015, 136] width 186 height 16
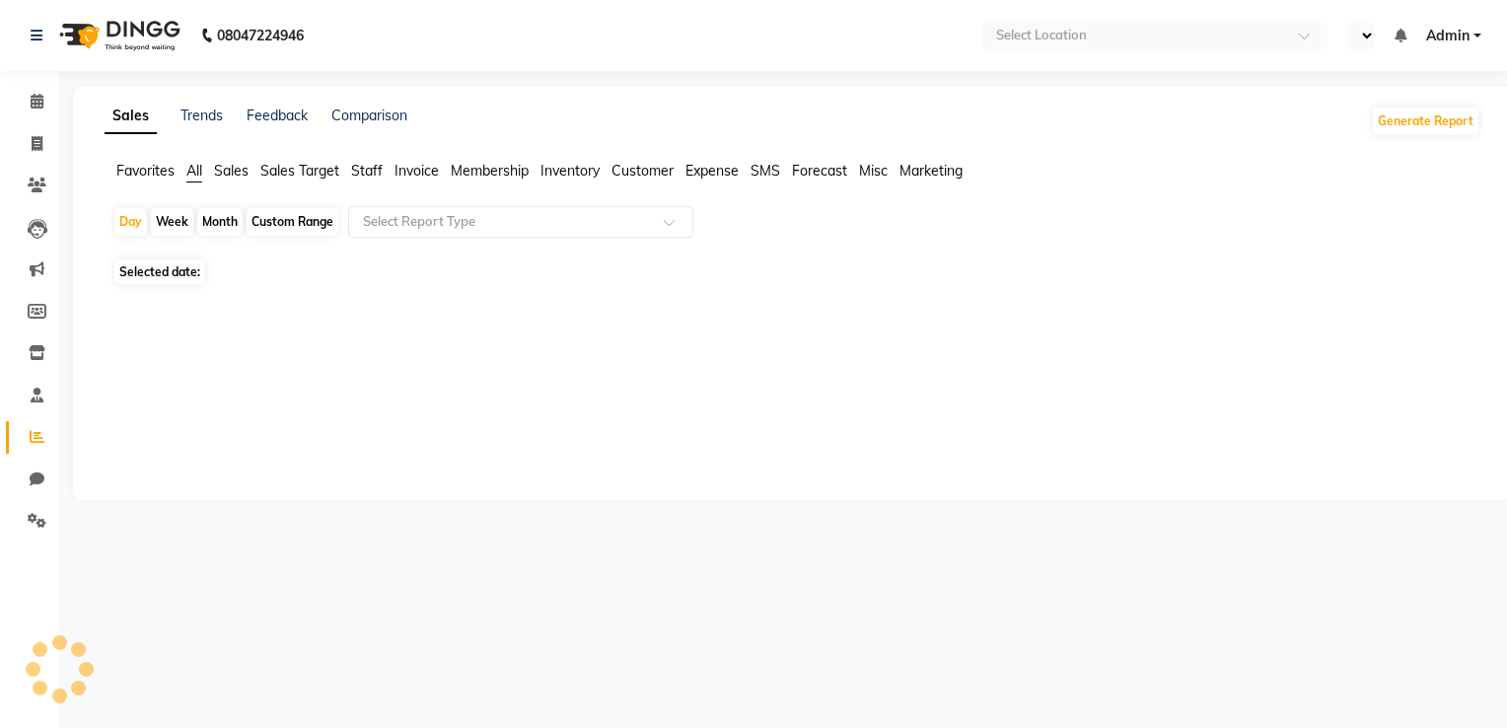
select select "en"
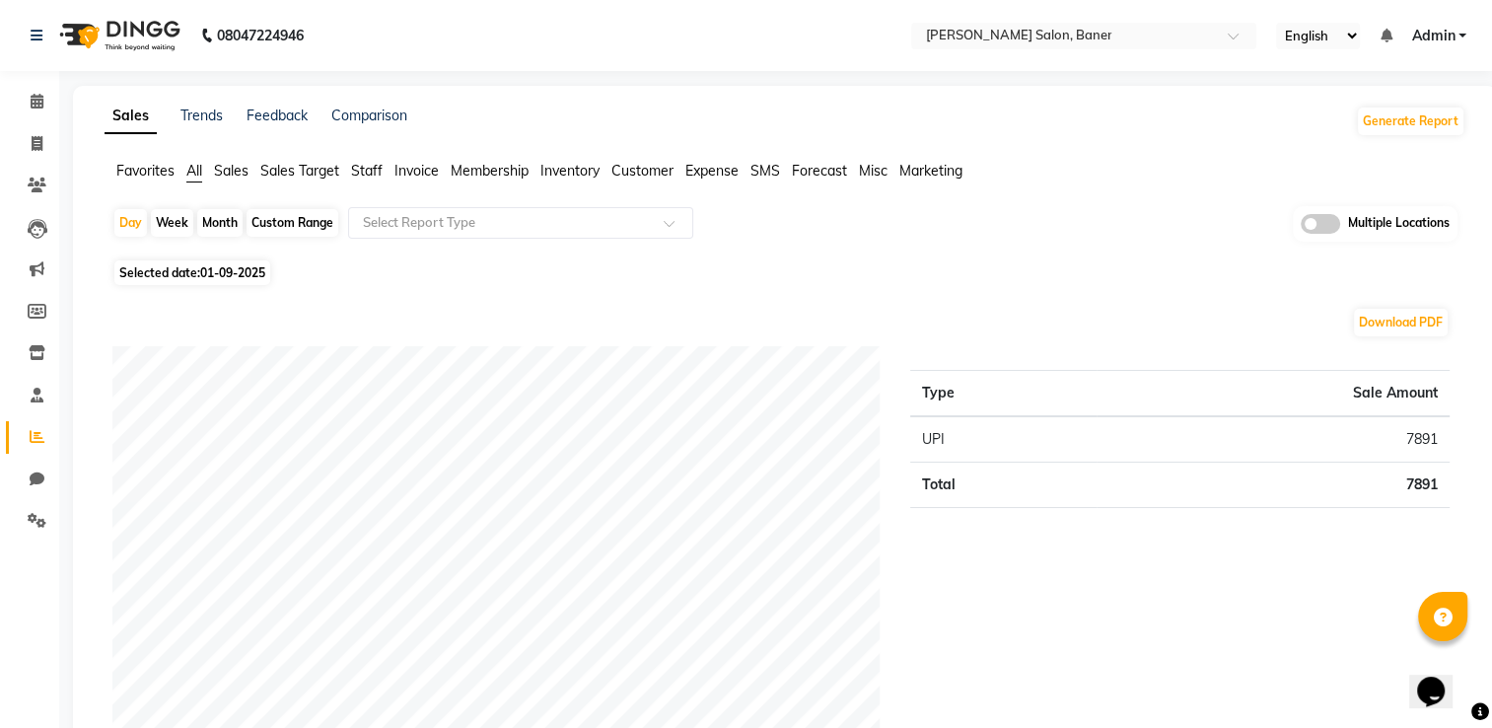
click at [229, 225] on div "Month" at bounding box center [219, 223] width 45 height 28
select select "9"
select select "2025"
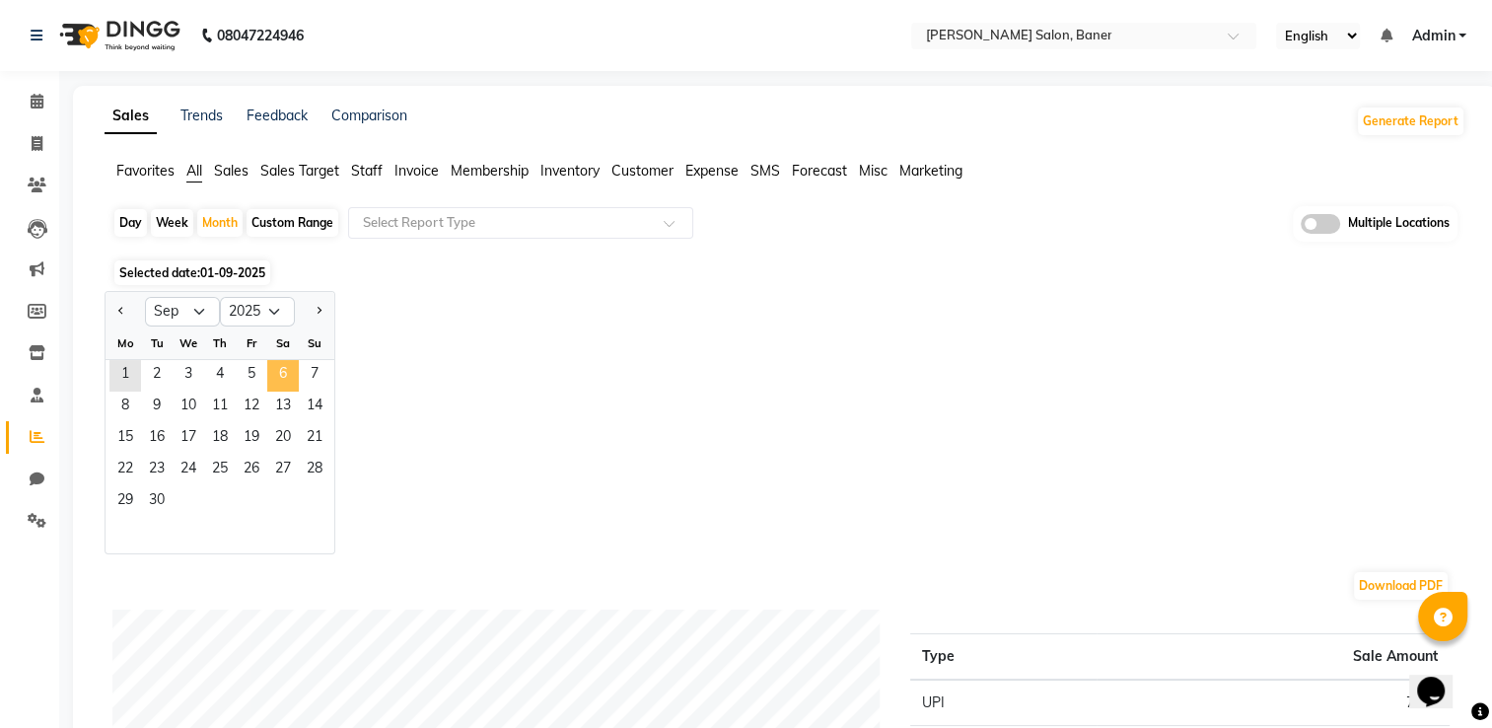
click at [284, 375] on span "6" at bounding box center [283, 376] width 32 height 32
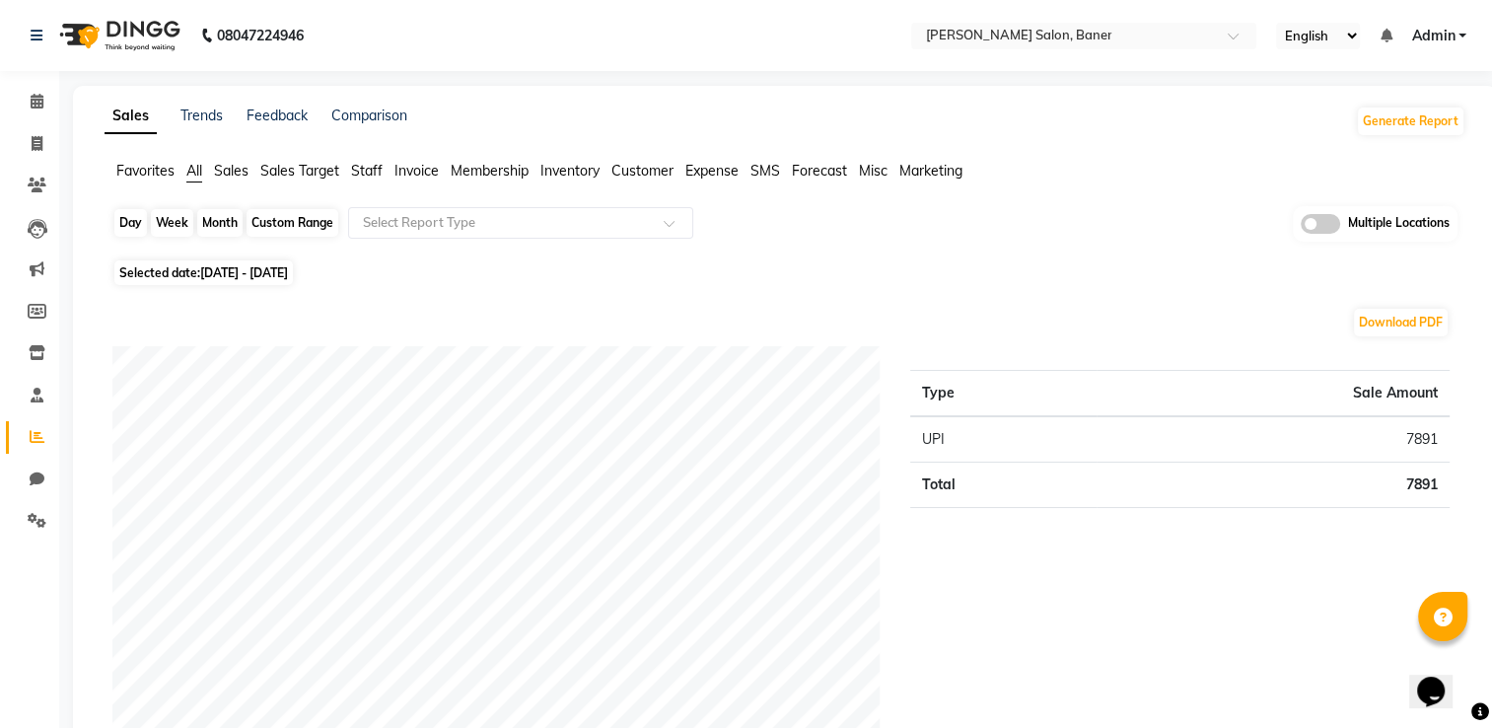
click at [215, 230] on div "Month" at bounding box center [219, 223] width 45 height 28
select select "9"
select select "2025"
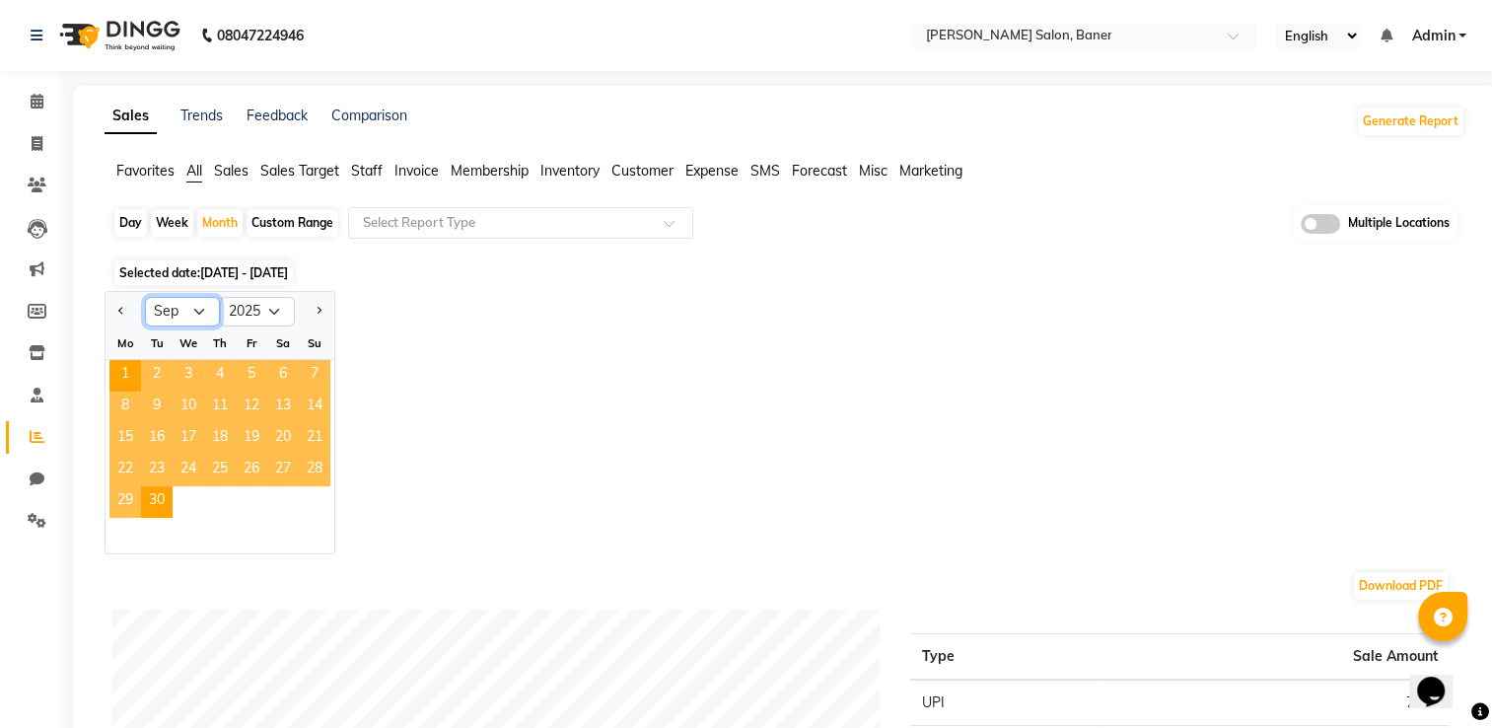
click at [201, 305] on select "Jan Feb Mar Apr May Jun [DATE] Aug Sep Oct Nov Dec" at bounding box center [182, 312] width 75 height 30
select select "8"
click at [145, 297] on select "Jan Feb Mar Apr May Jun [DATE] Aug Sep Oct Nov Dec" at bounding box center [182, 312] width 75 height 30
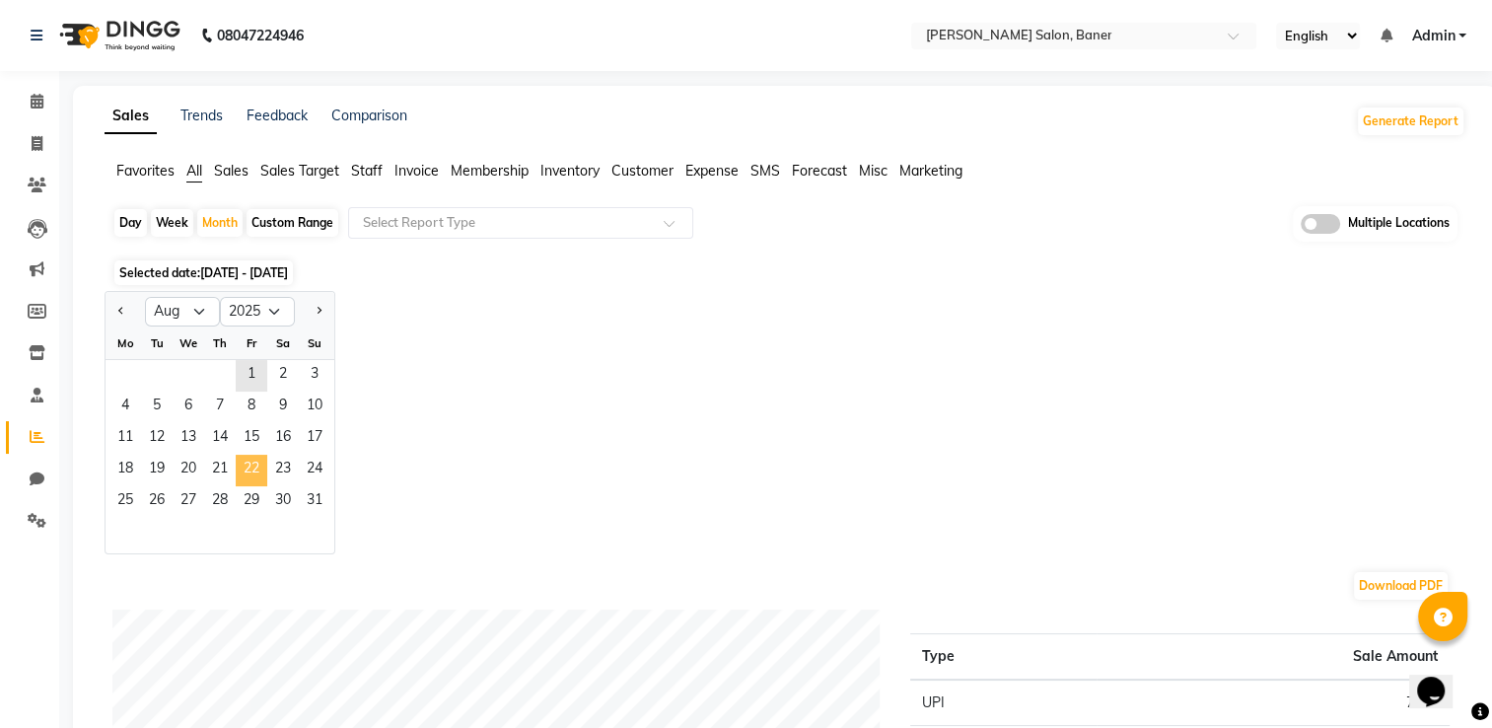
click at [252, 456] on span "22" at bounding box center [252, 471] width 32 height 32
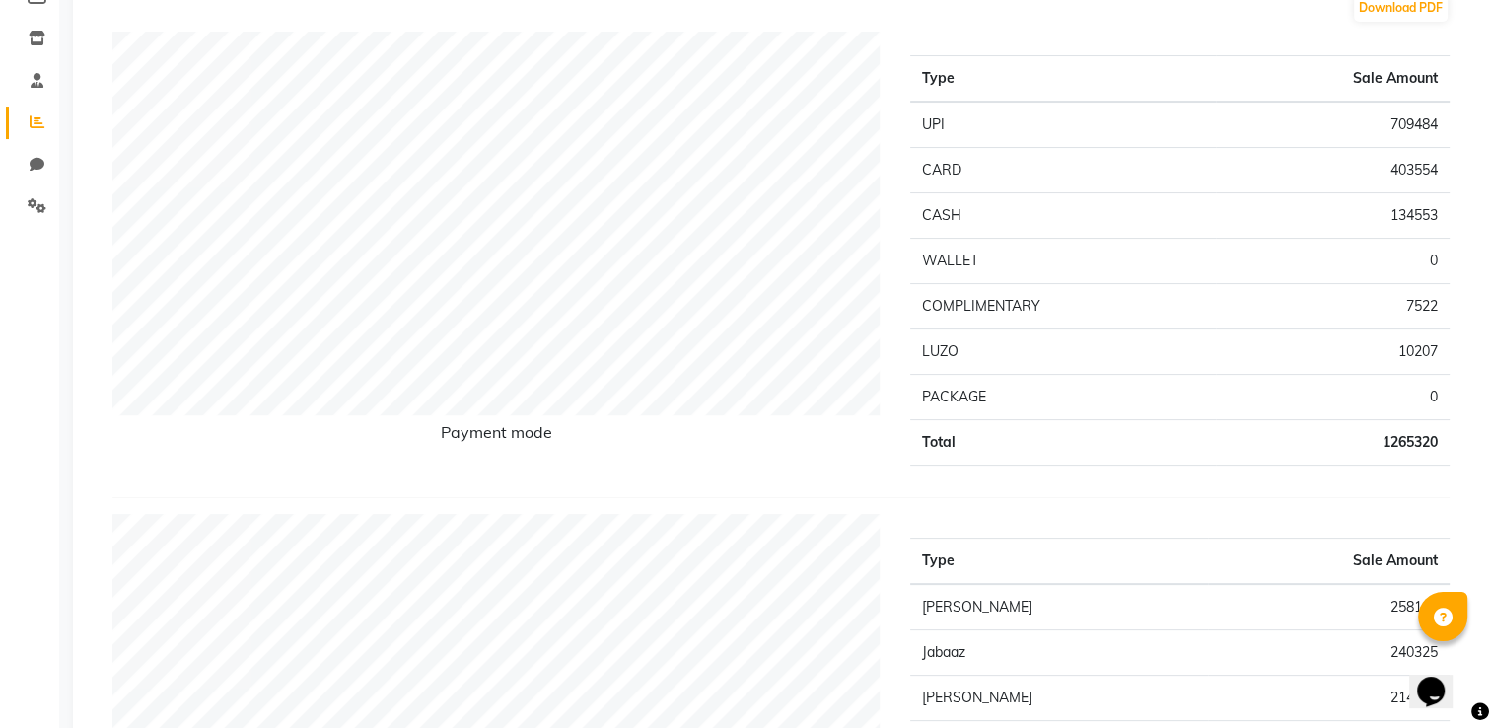
scroll to position [331, 0]
